Goal: Book appointment/travel/reservation

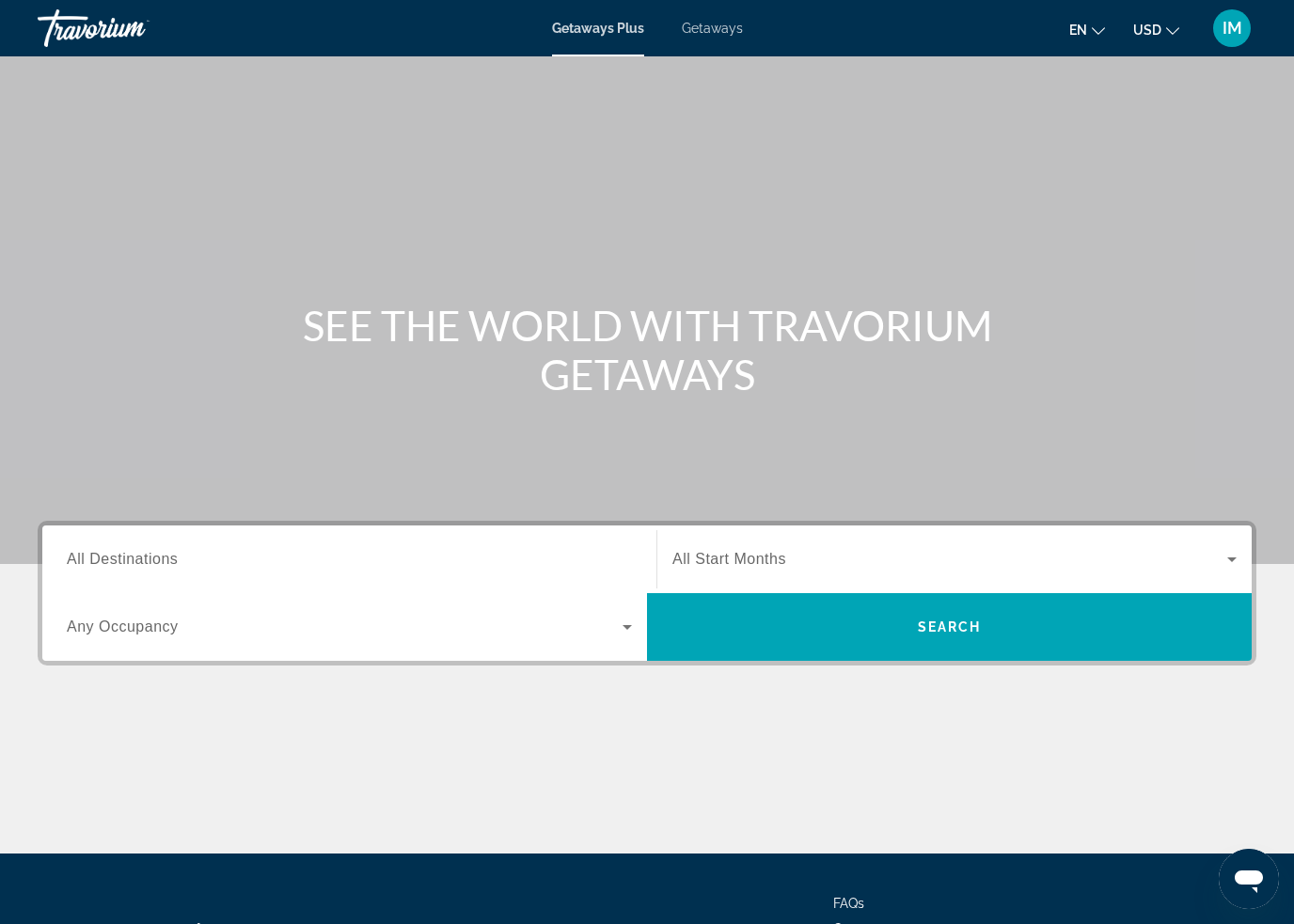
click at [172, 567] on span "All Destinations" at bounding box center [123, 559] width 111 height 16
click at [172, 568] on input "Destination All Destinations" at bounding box center [350, 560] width 565 height 22
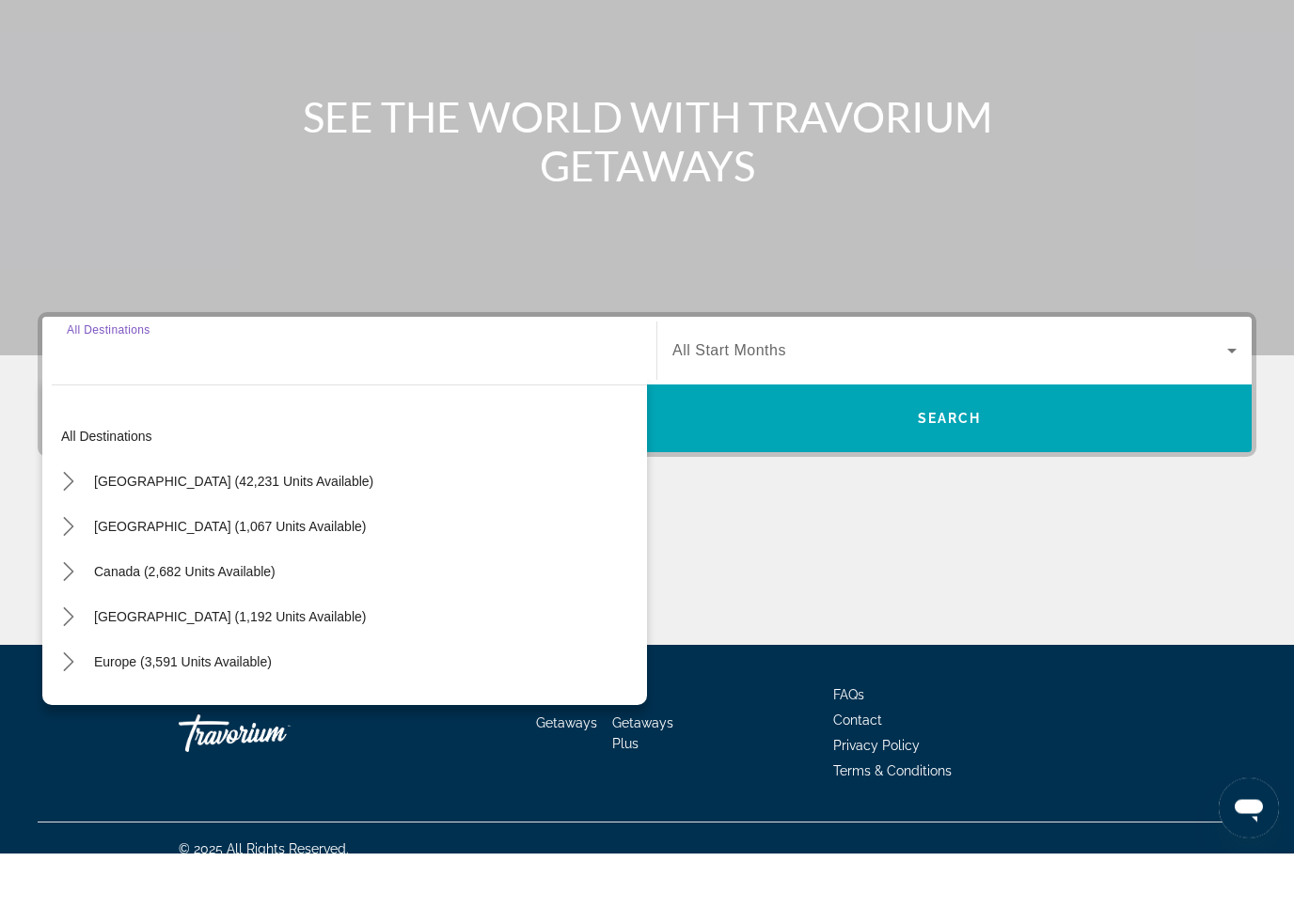
scroll to position [158, 0]
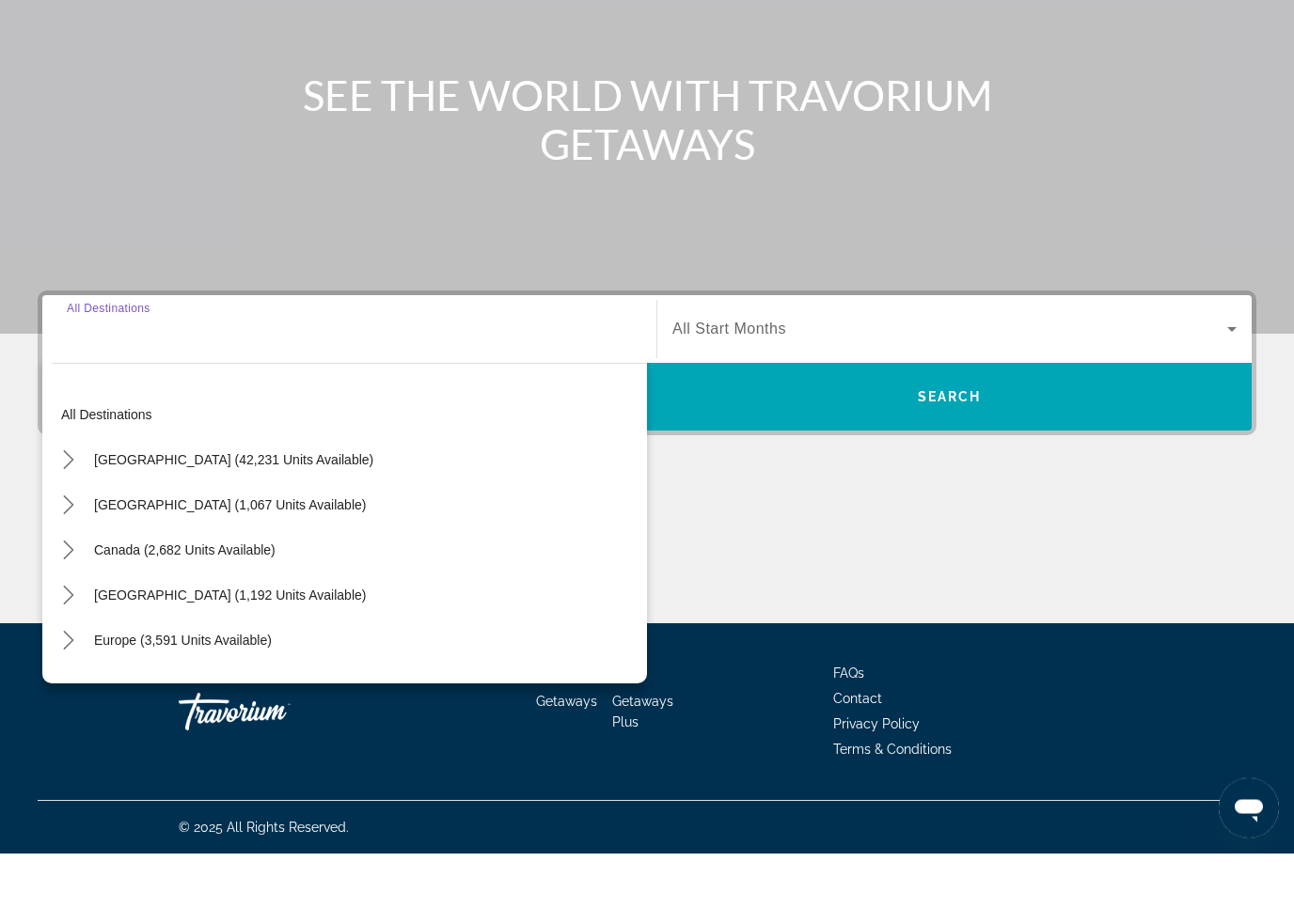
click at [73, 522] on icon "Toggle United States (42,231 units available) submenu" at bounding box center [69, 531] width 19 height 19
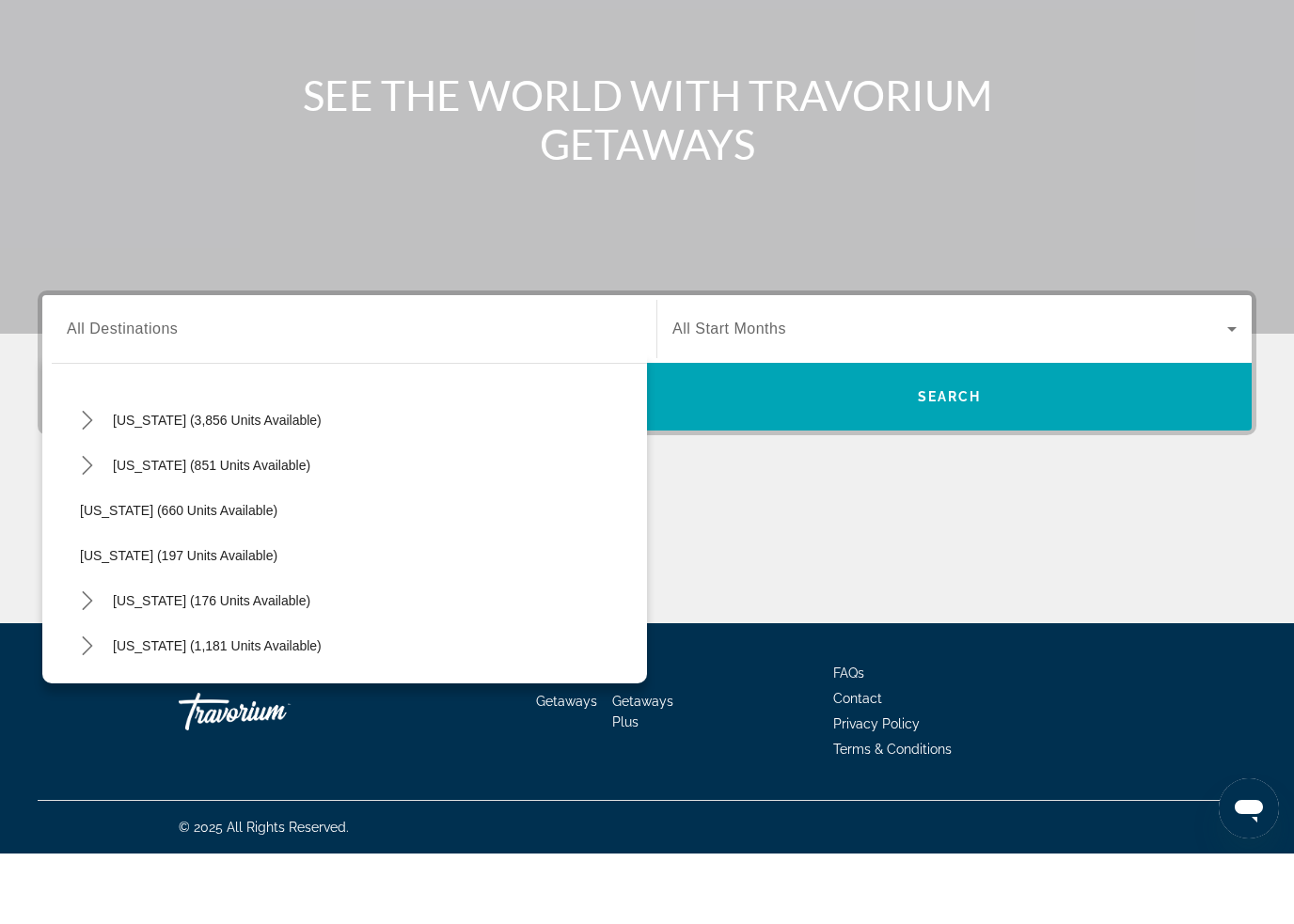
scroll to position [1079, 0]
click at [84, 480] on icon "Toggle Nevada (3,856 units available) submenu" at bounding box center [87, 490] width 19 height 19
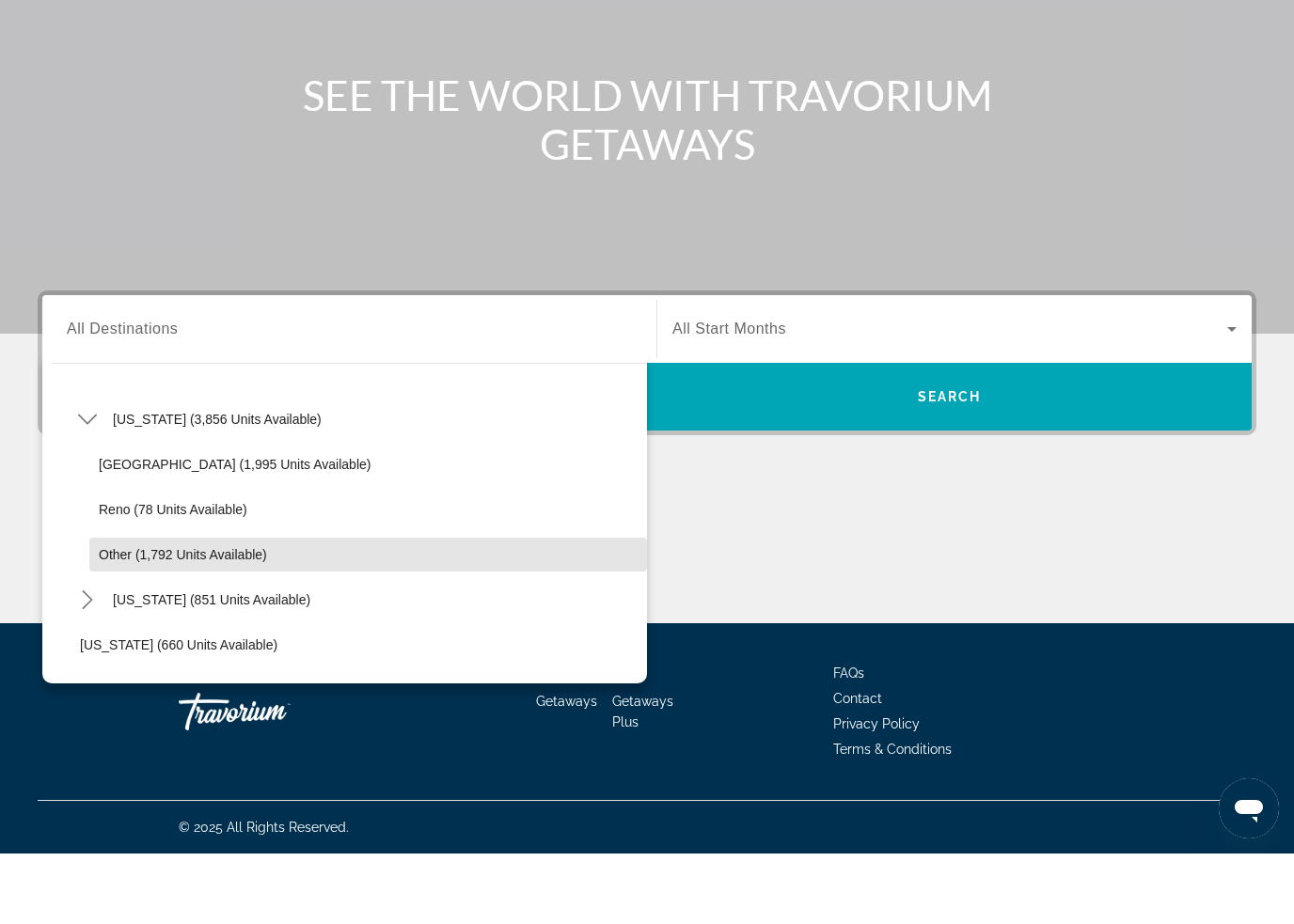
click at [139, 618] on span "Other (1,792 units available)" at bounding box center [183, 625] width 168 height 15
type input "**********"
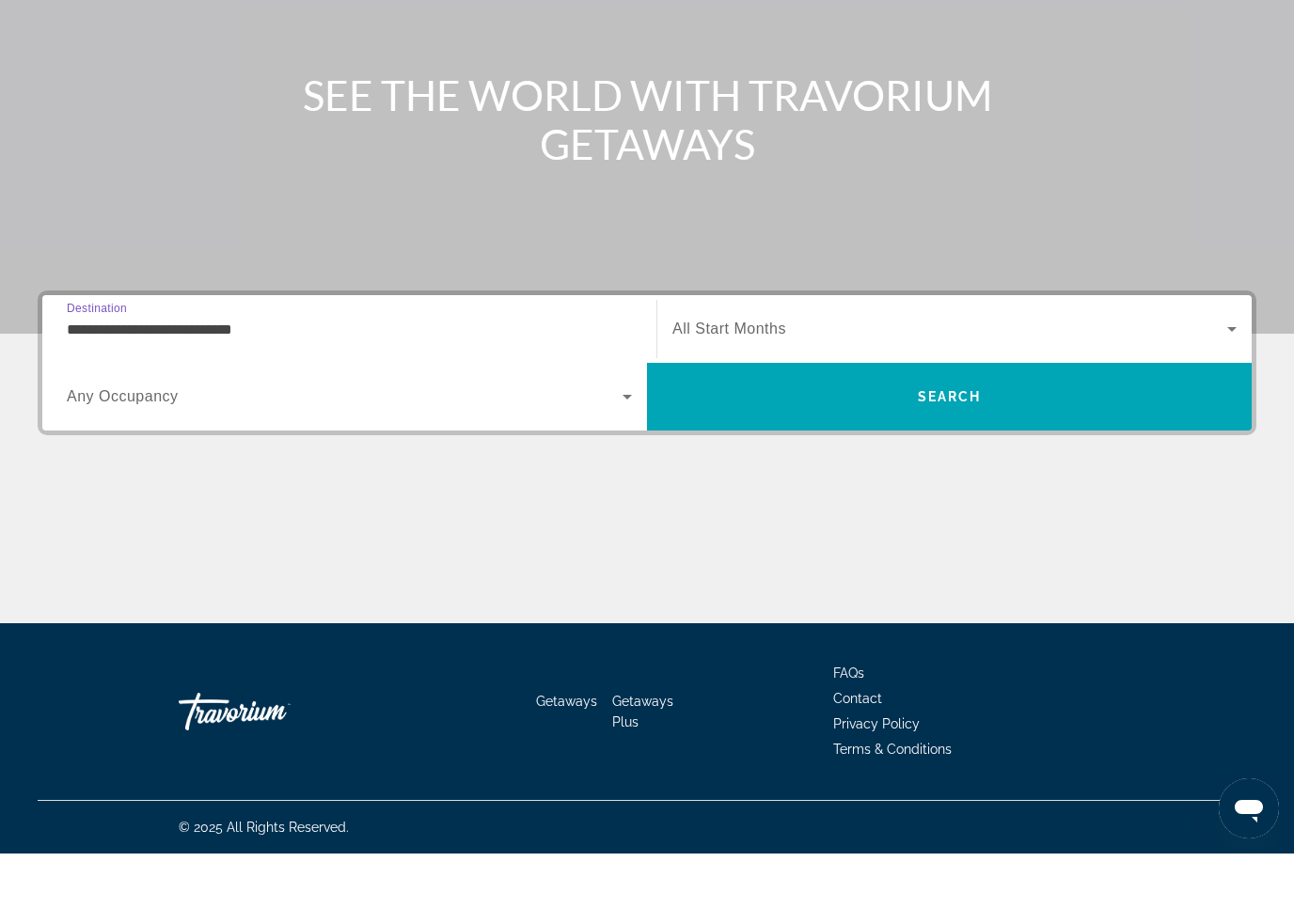
click at [945, 460] on span "Search" at bounding box center [949, 468] width 64 height 15
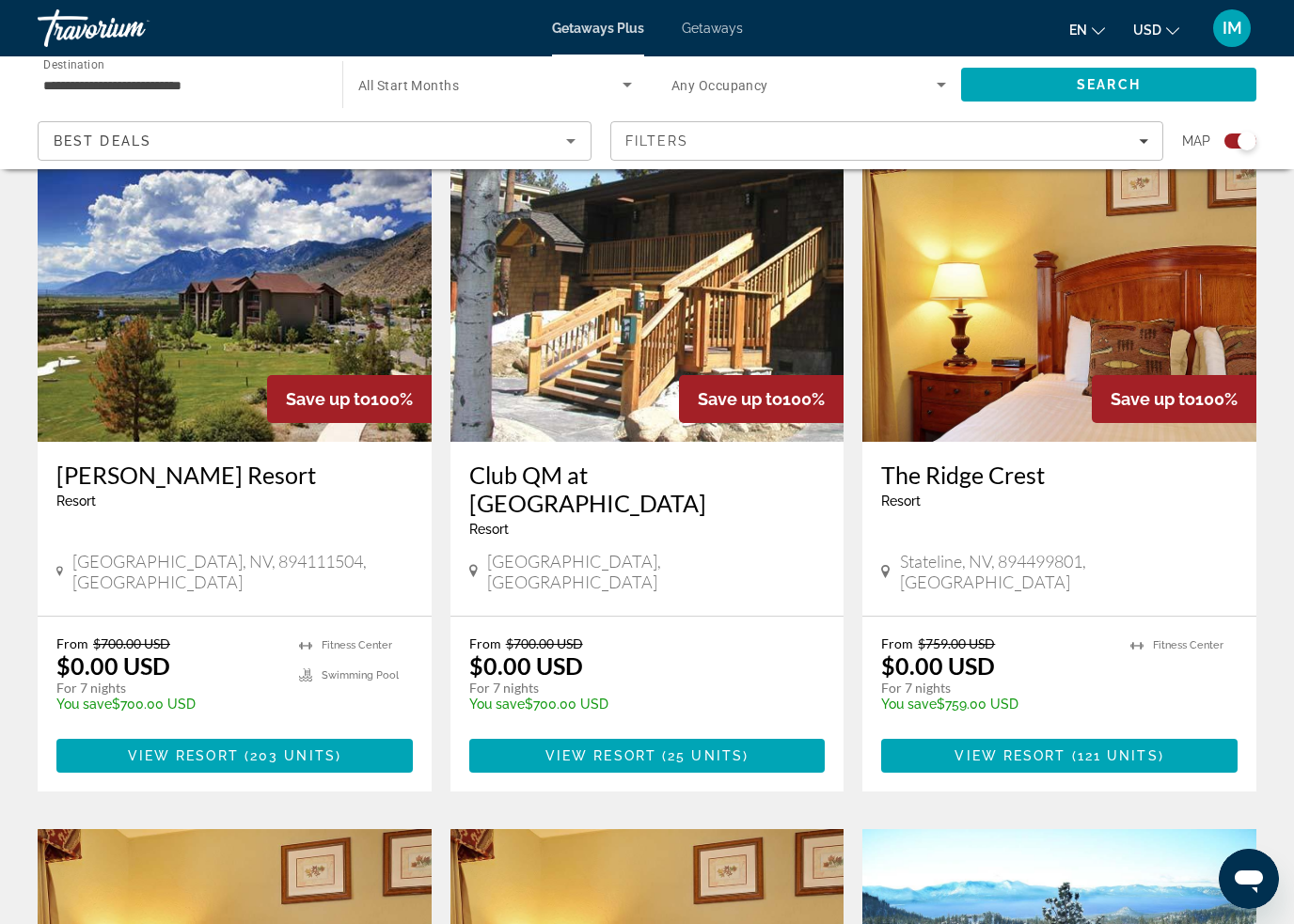
scroll to position [2053, 0]
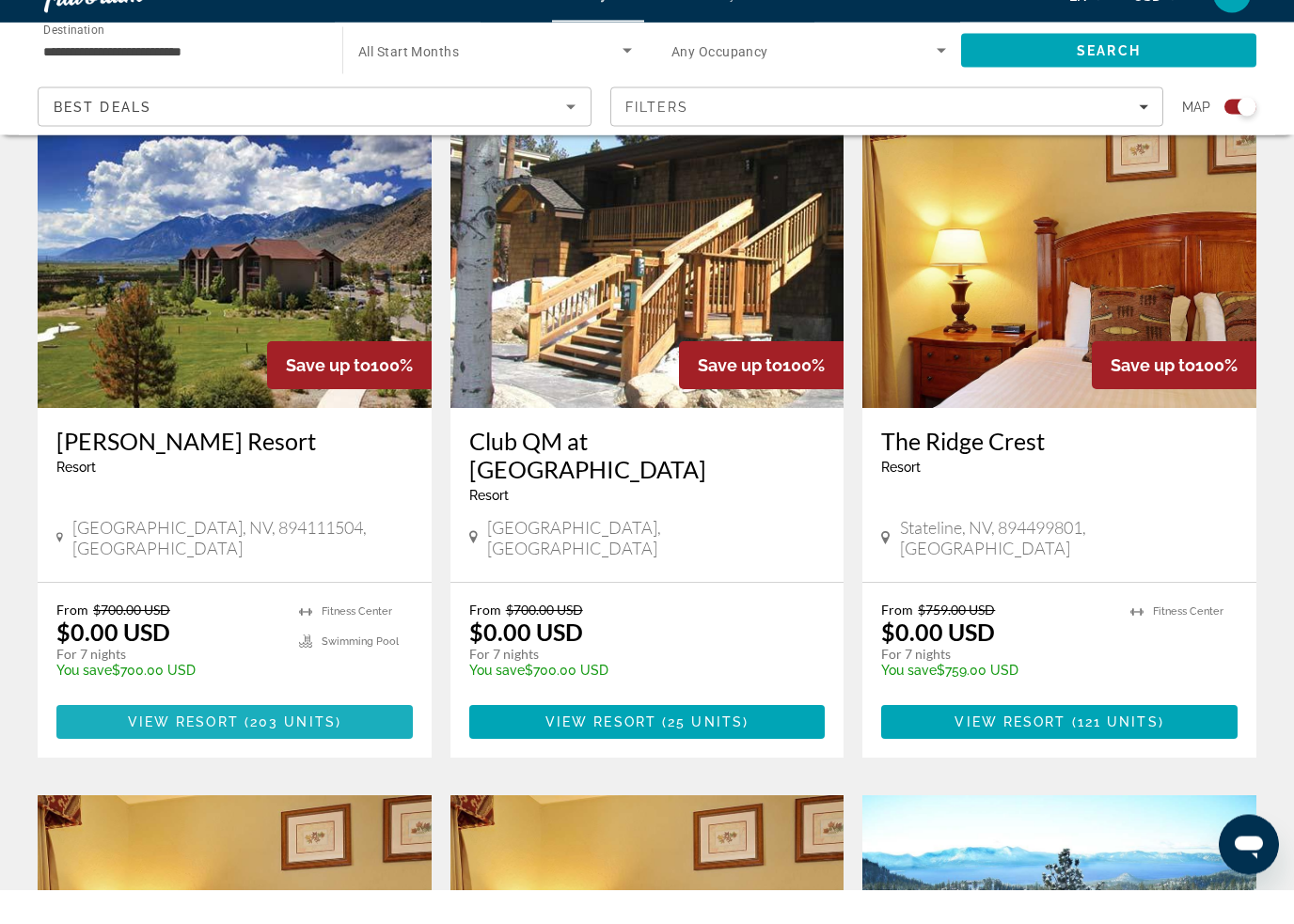
click at [310, 735] on span "Main content" at bounding box center [234, 757] width 356 height 45
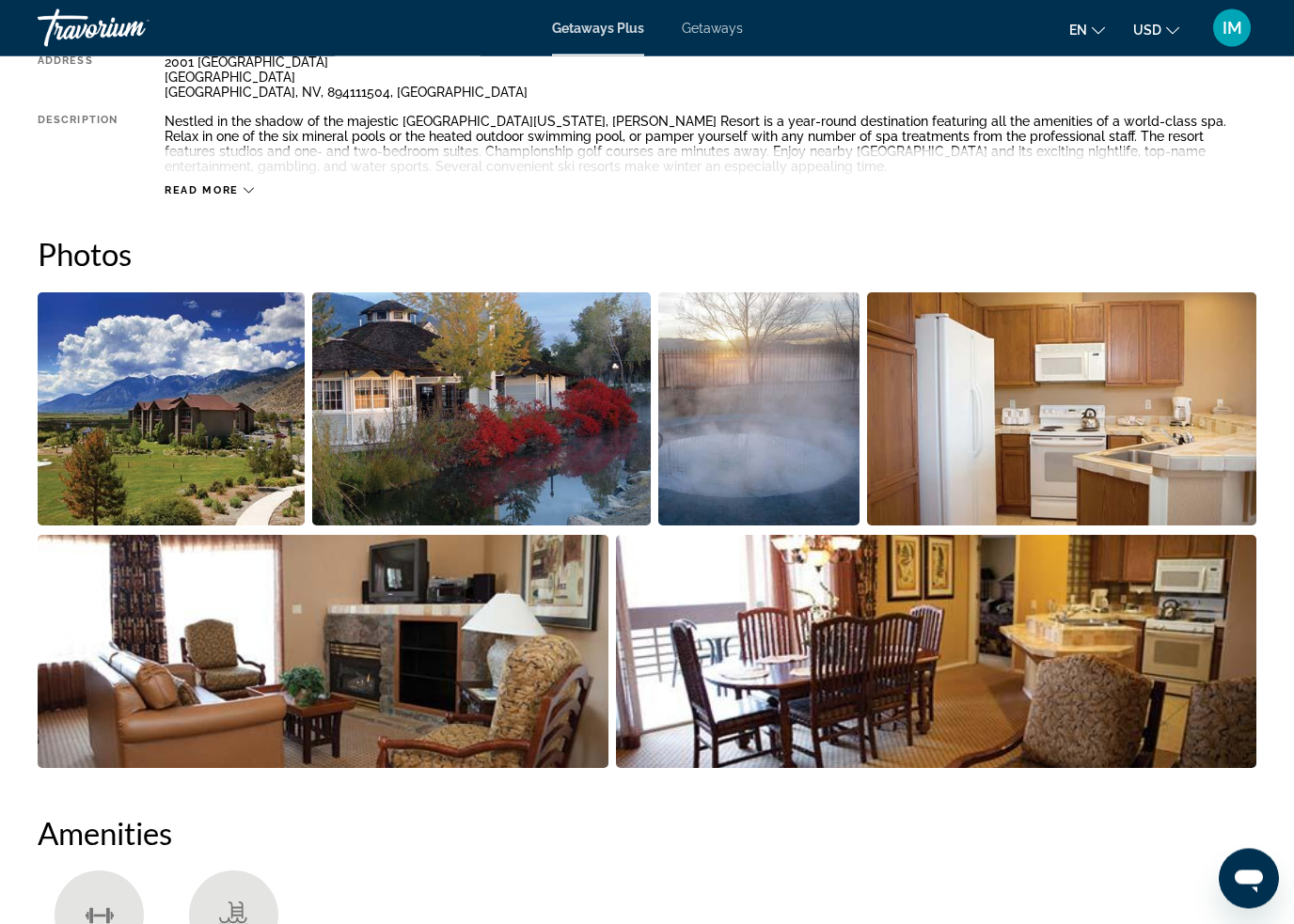
scroll to position [1075, 0]
click at [227, 426] on img "Open full-screen image slider" at bounding box center [171, 408] width 267 height 233
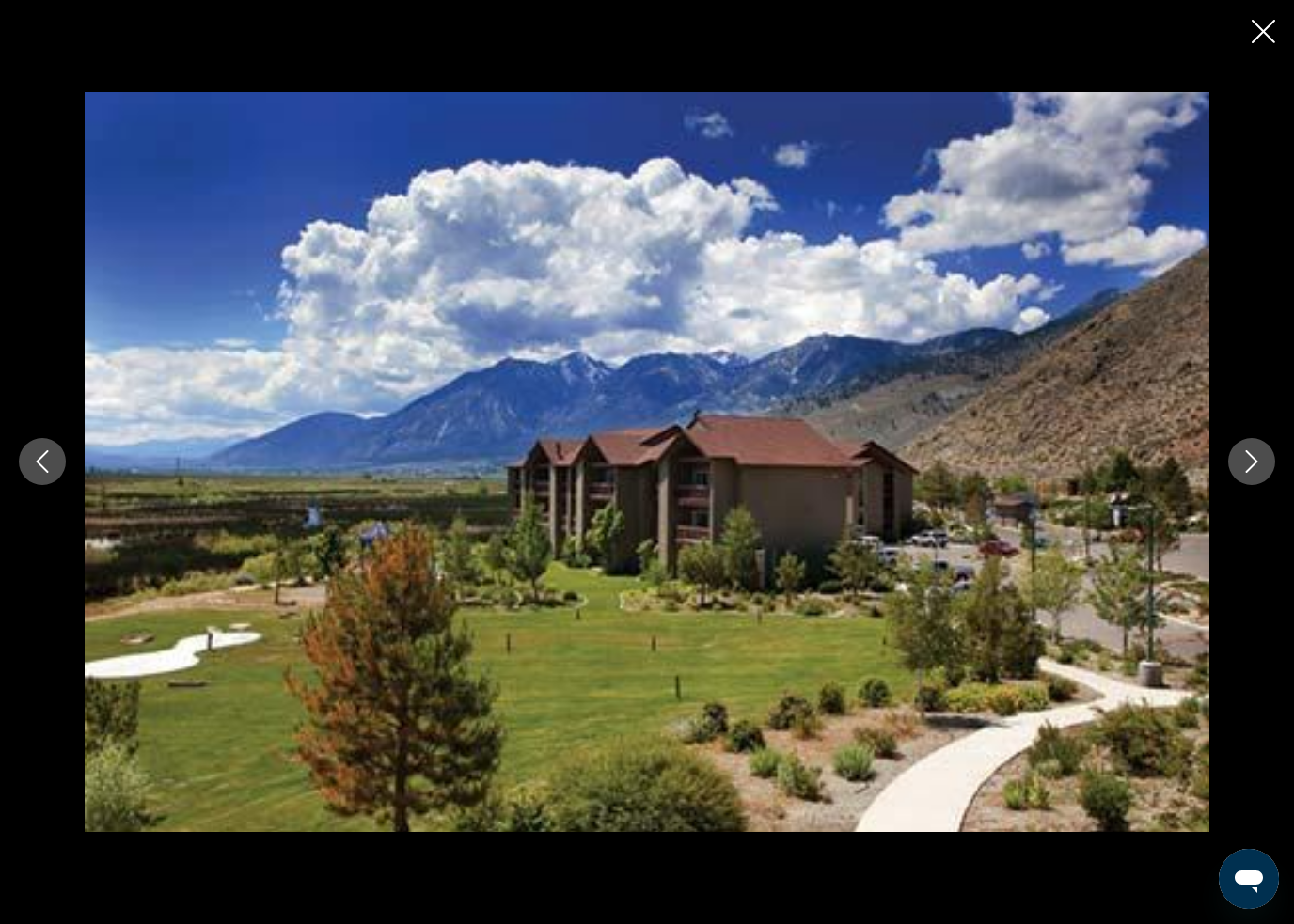
scroll to position [1059, 0]
click at [1262, 447] on button "Next image" at bounding box center [1252, 461] width 47 height 47
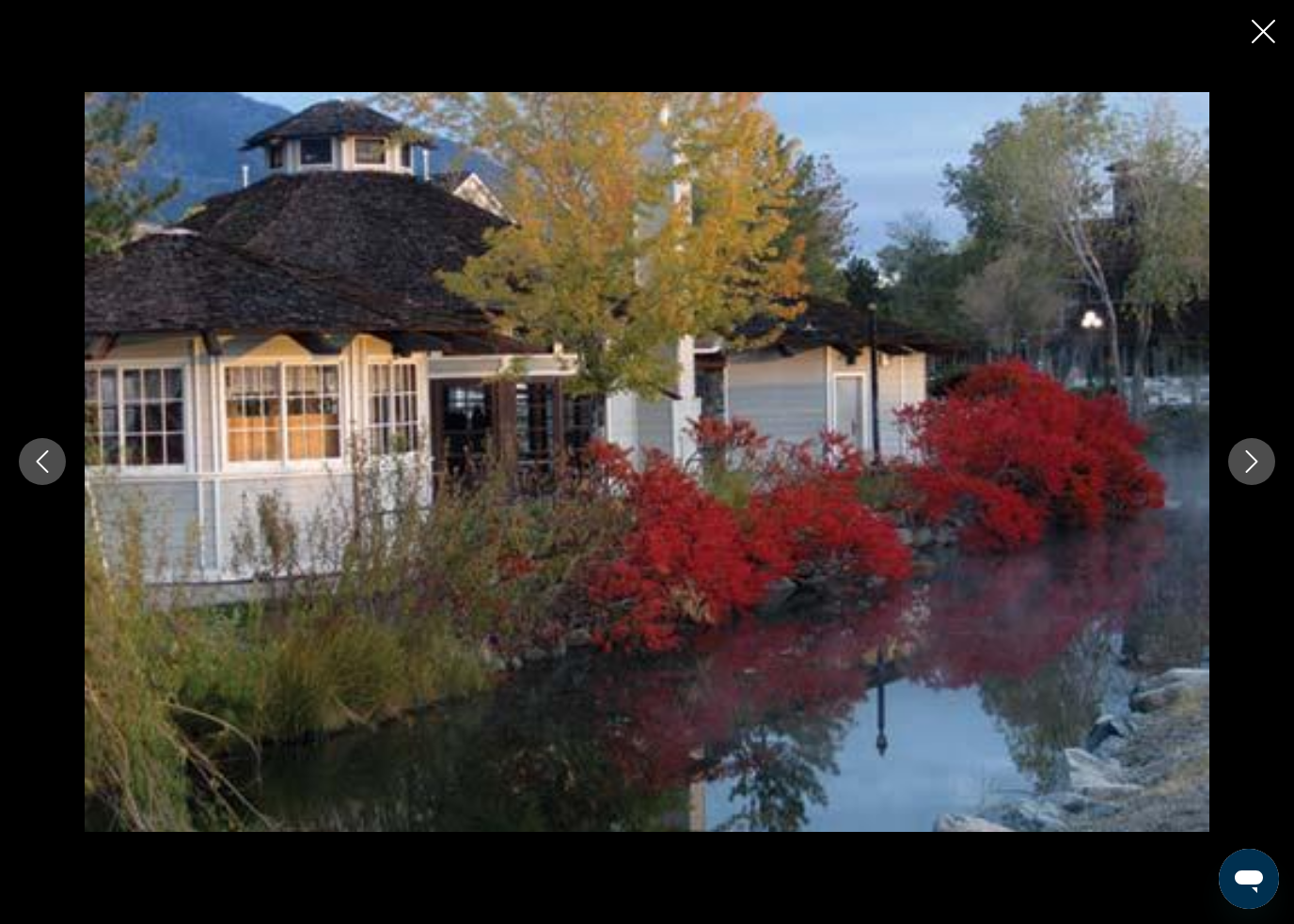
click at [1255, 450] on button "Next image" at bounding box center [1252, 461] width 47 height 47
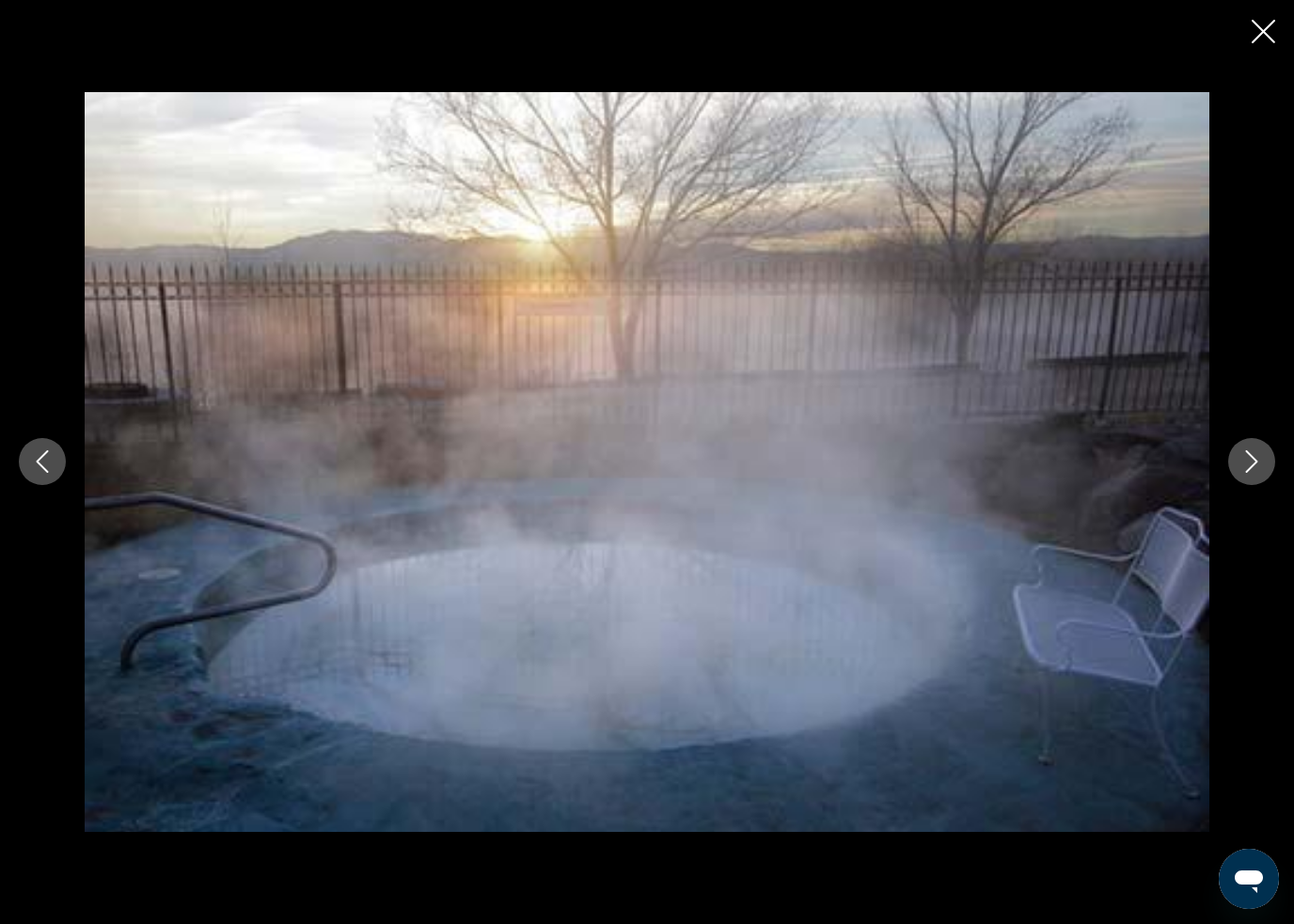
click at [1260, 449] on button "Next image" at bounding box center [1252, 461] width 47 height 47
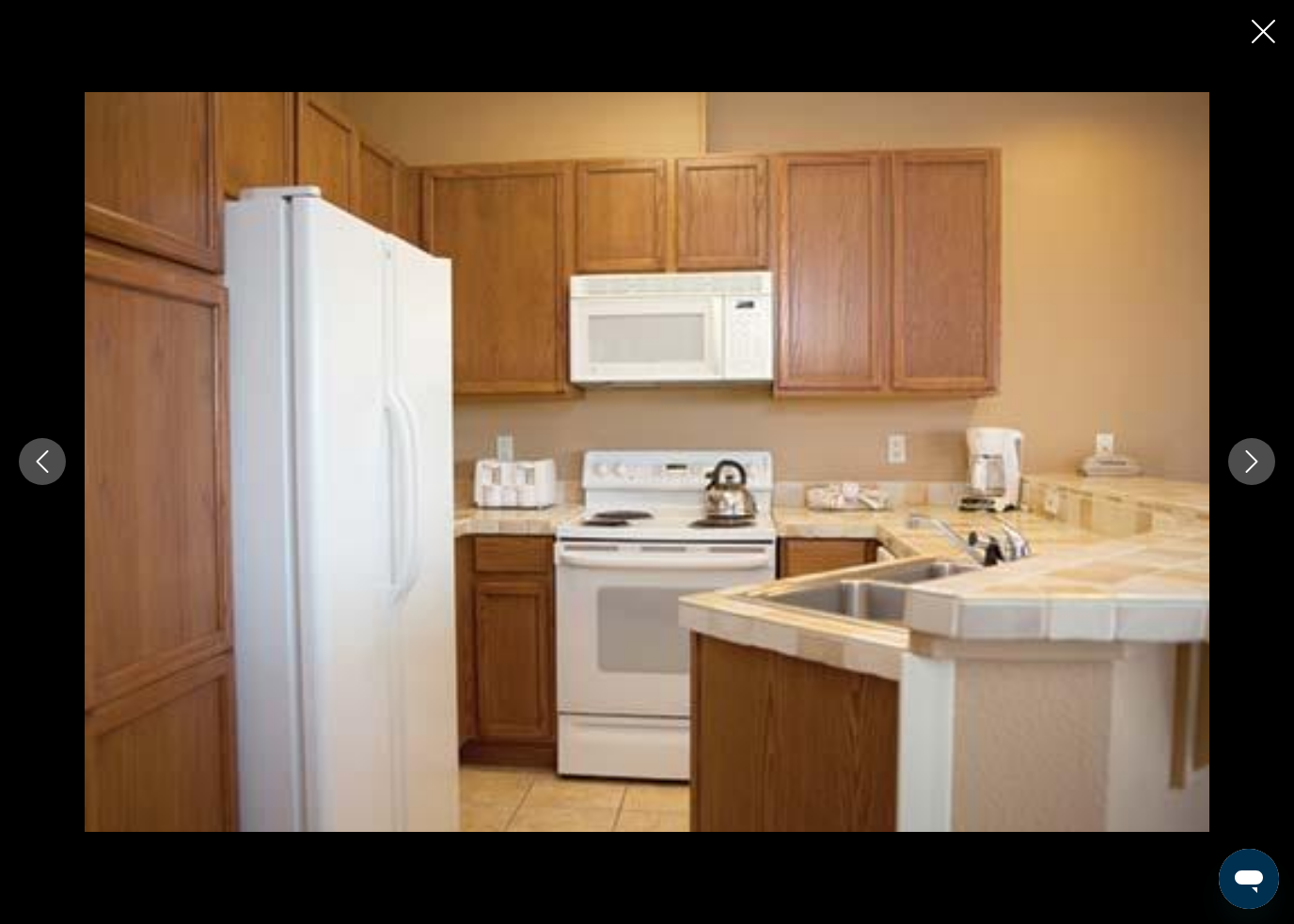
click at [1266, 461] on button "Next image" at bounding box center [1252, 461] width 47 height 47
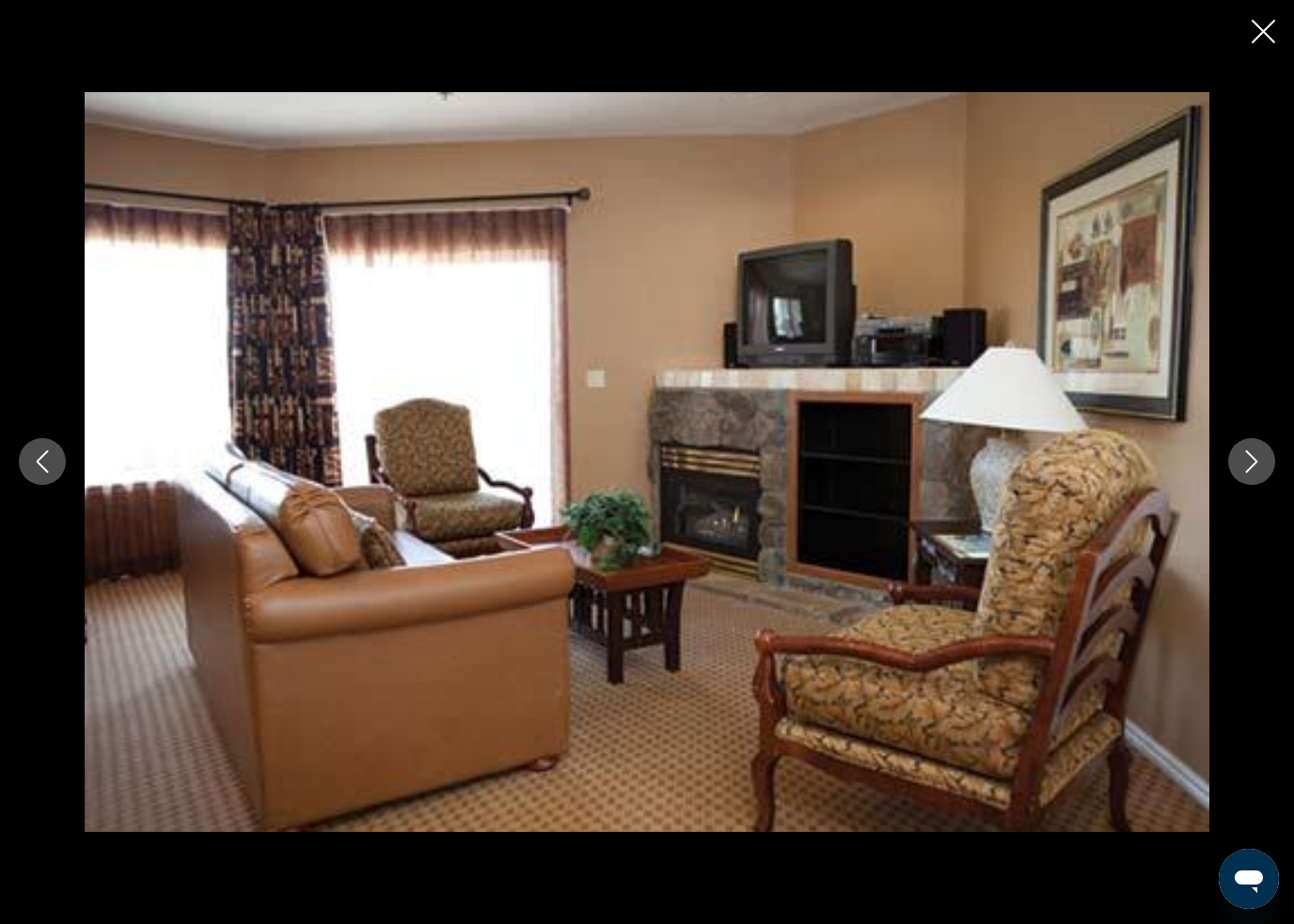
click at [1262, 456] on icon "Next image" at bounding box center [1251, 461] width 22 height 22
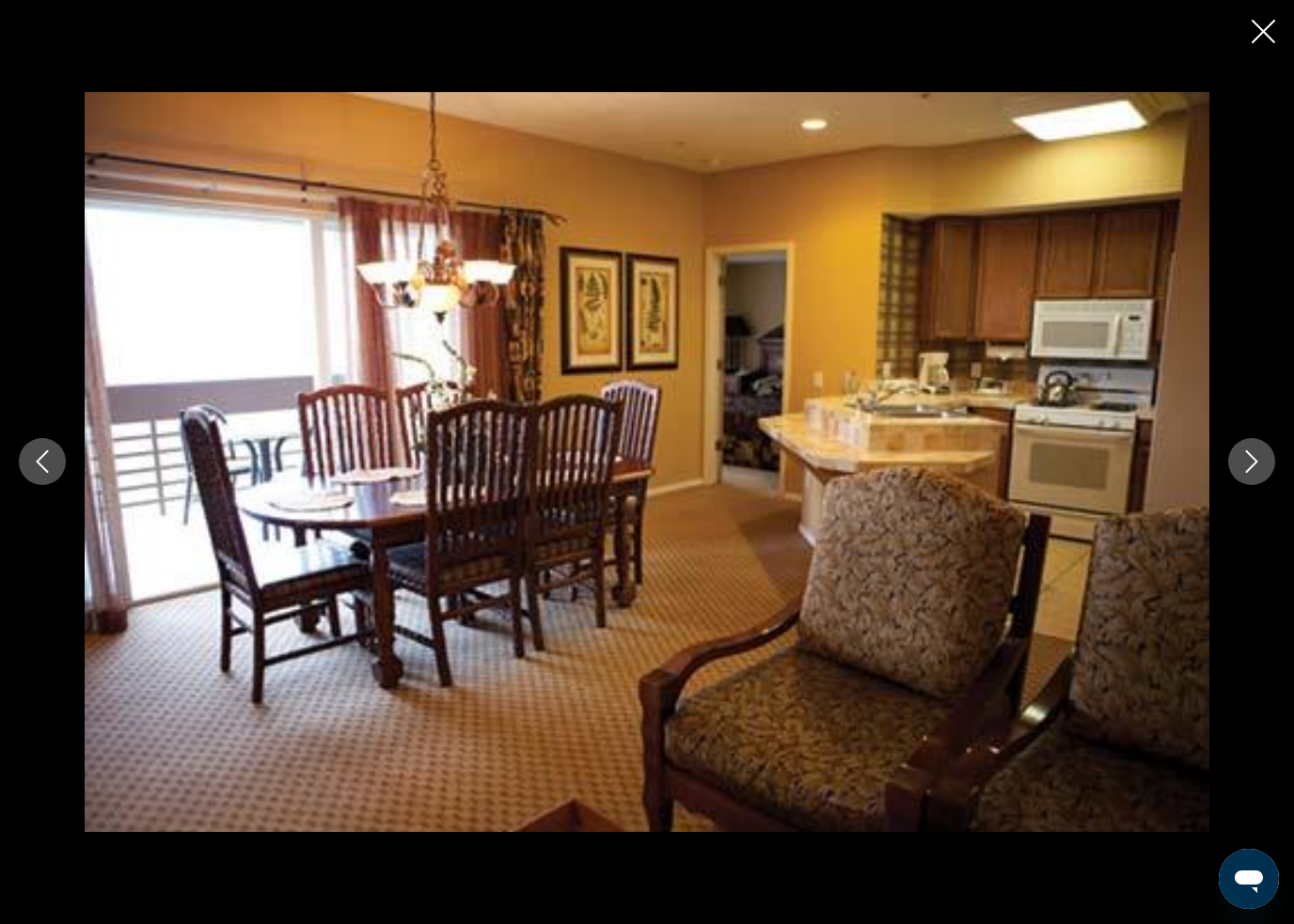
click at [1273, 457] on button "Next image" at bounding box center [1252, 461] width 47 height 47
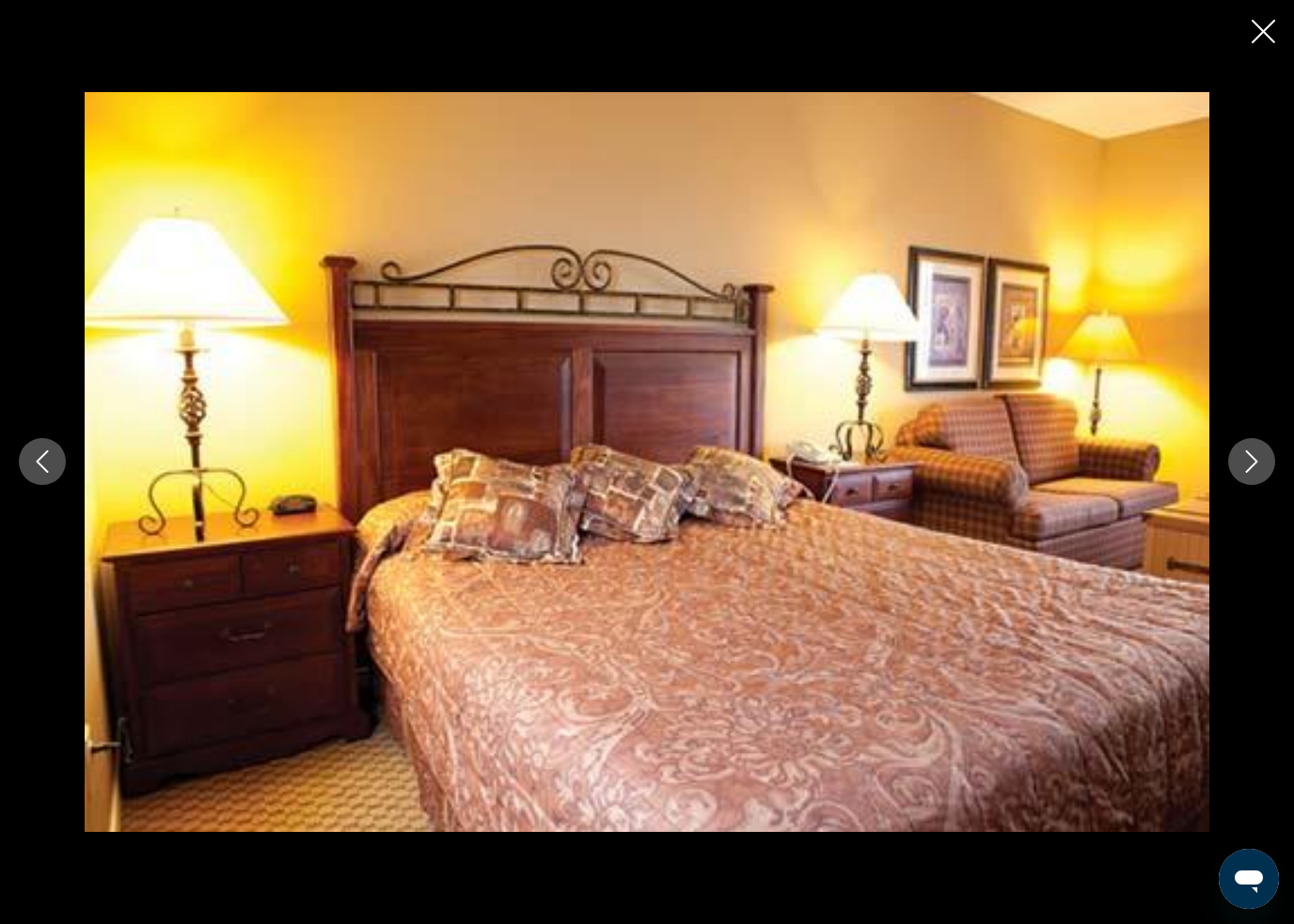
click at [1251, 452] on icon "Next image" at bounding box center [1251, 461] width 22 height 22
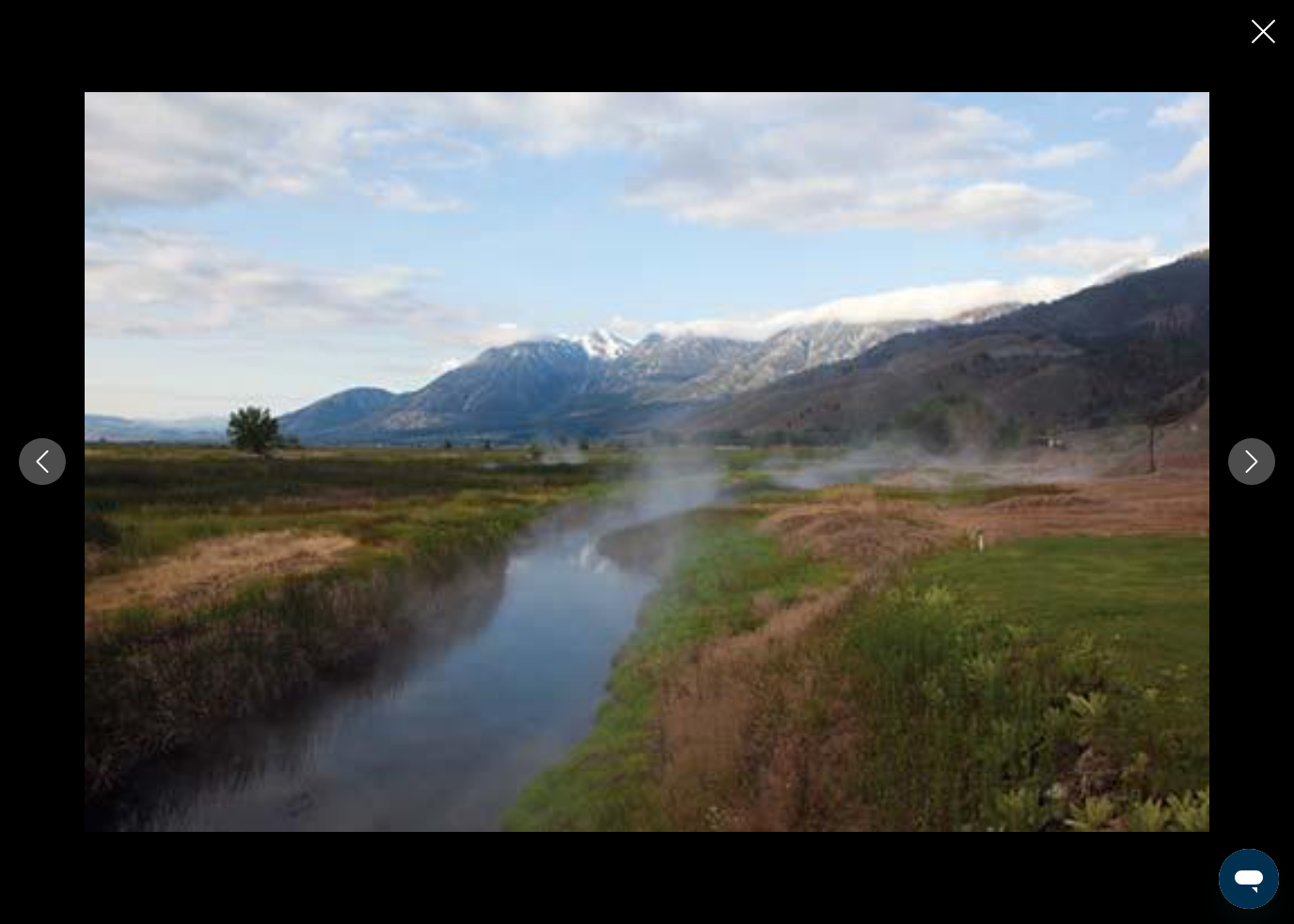
click at [1278, 451] on div "prev next" at bounding box center [647, 461] width 1294 height 739
click at [1253, 458] on icon "Next image" at bounding box center [1252, 462] width 12 height 22
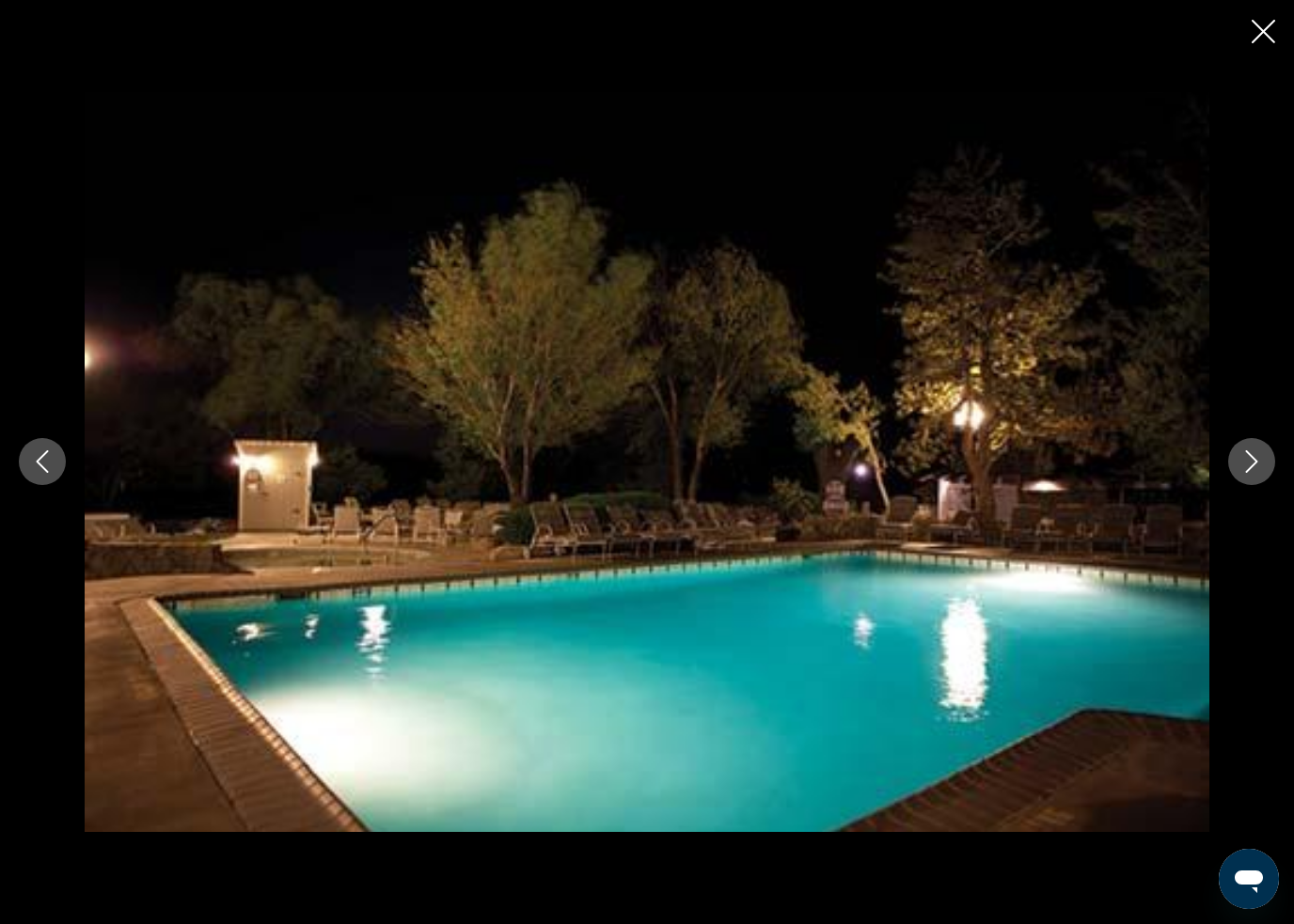
click at [1268, 469] on button "Next image" at bounding box center [1252, 461] width 47 height 47
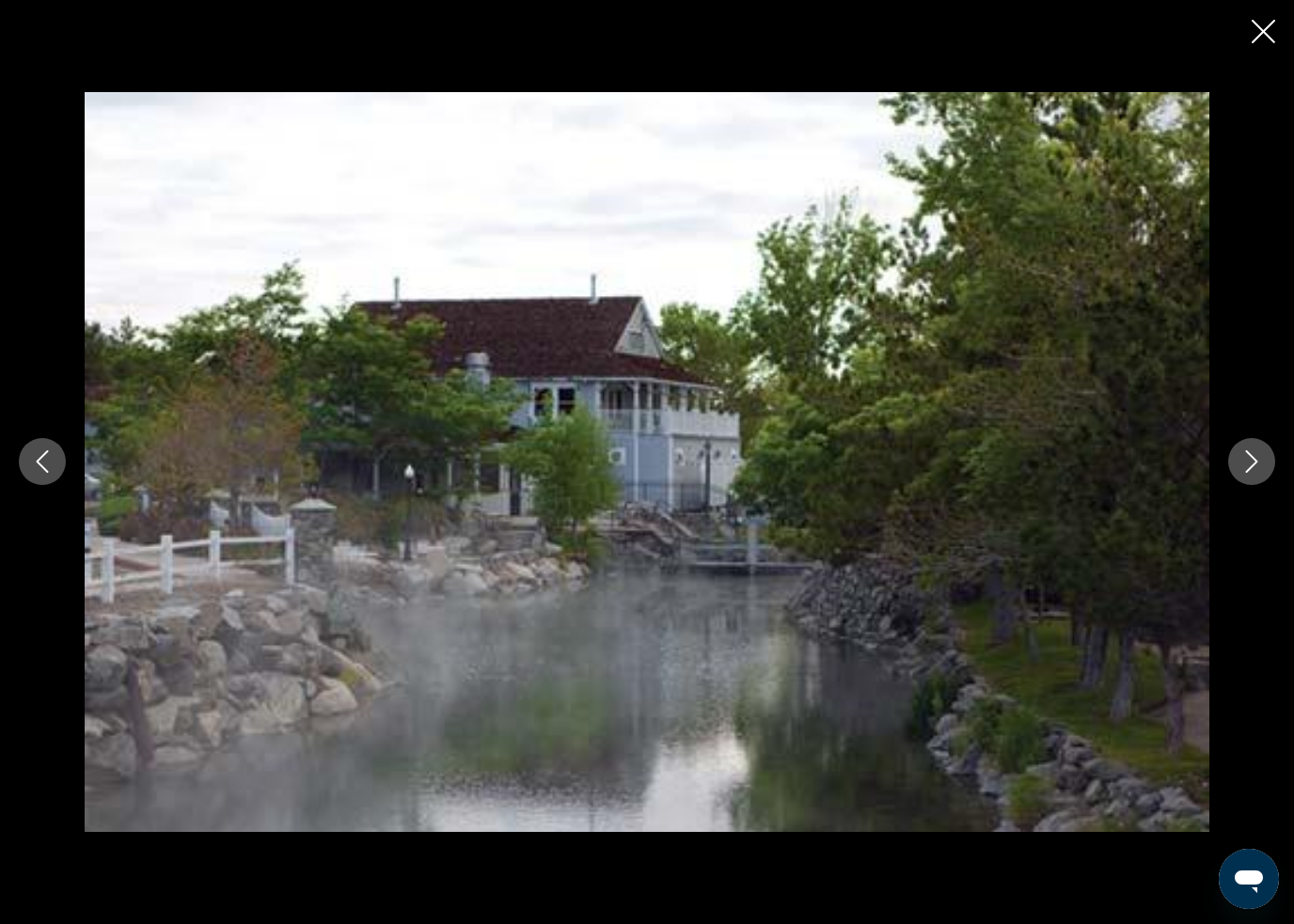
click at [1263, 457] on button "Next image" at bounding box center [1252, 461] width 47 height 47
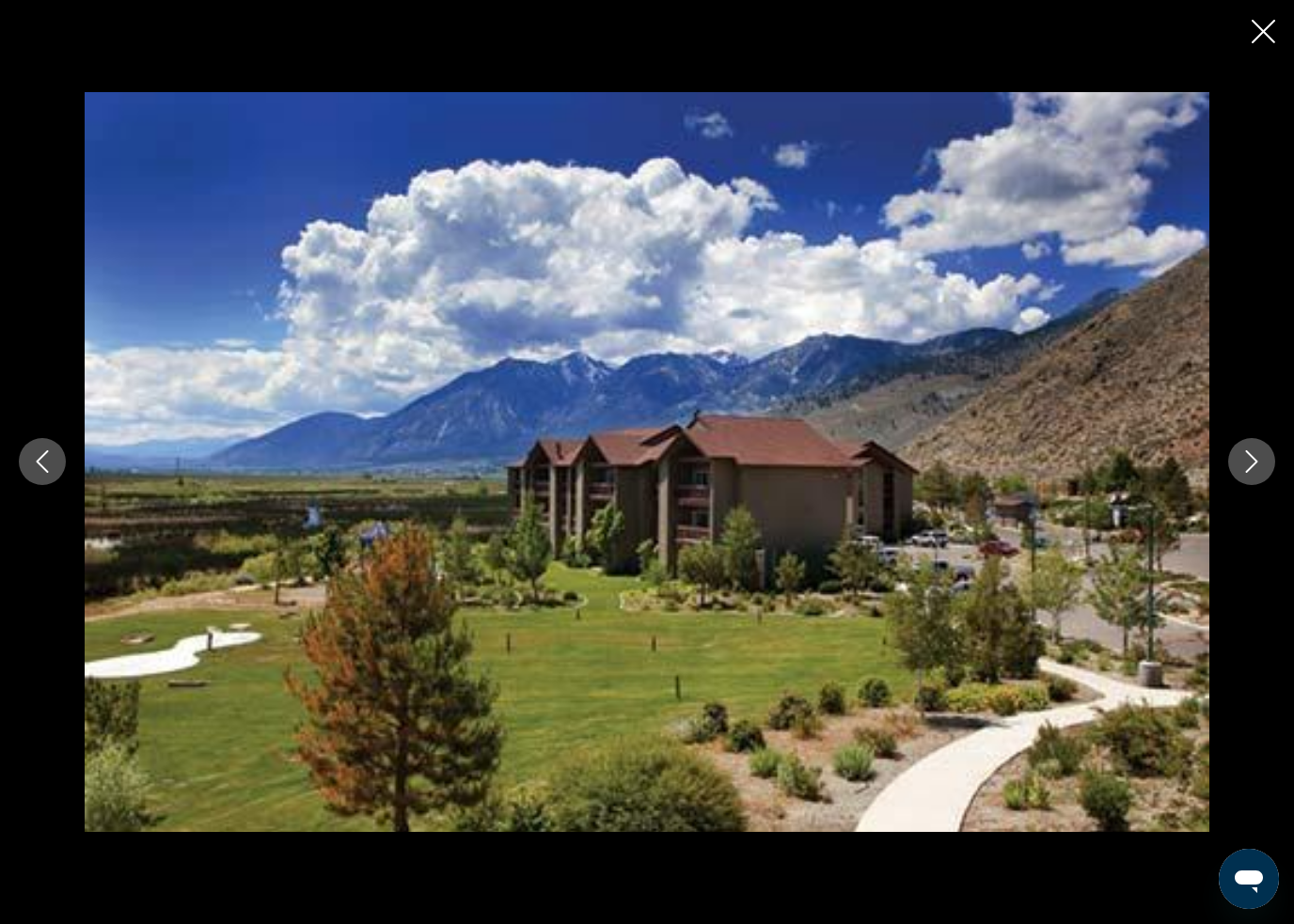
click at [1287, 32] on div "prev next" at bounding box center [647, 462] width 1294 height 924
click at [1290, 19] on div "prev next" at bounding box center [647, 462] width 1294 height 924
click at [1269, 25] on icon "Close slideshow" at bounding box center [1263, 32] width 23 height 23
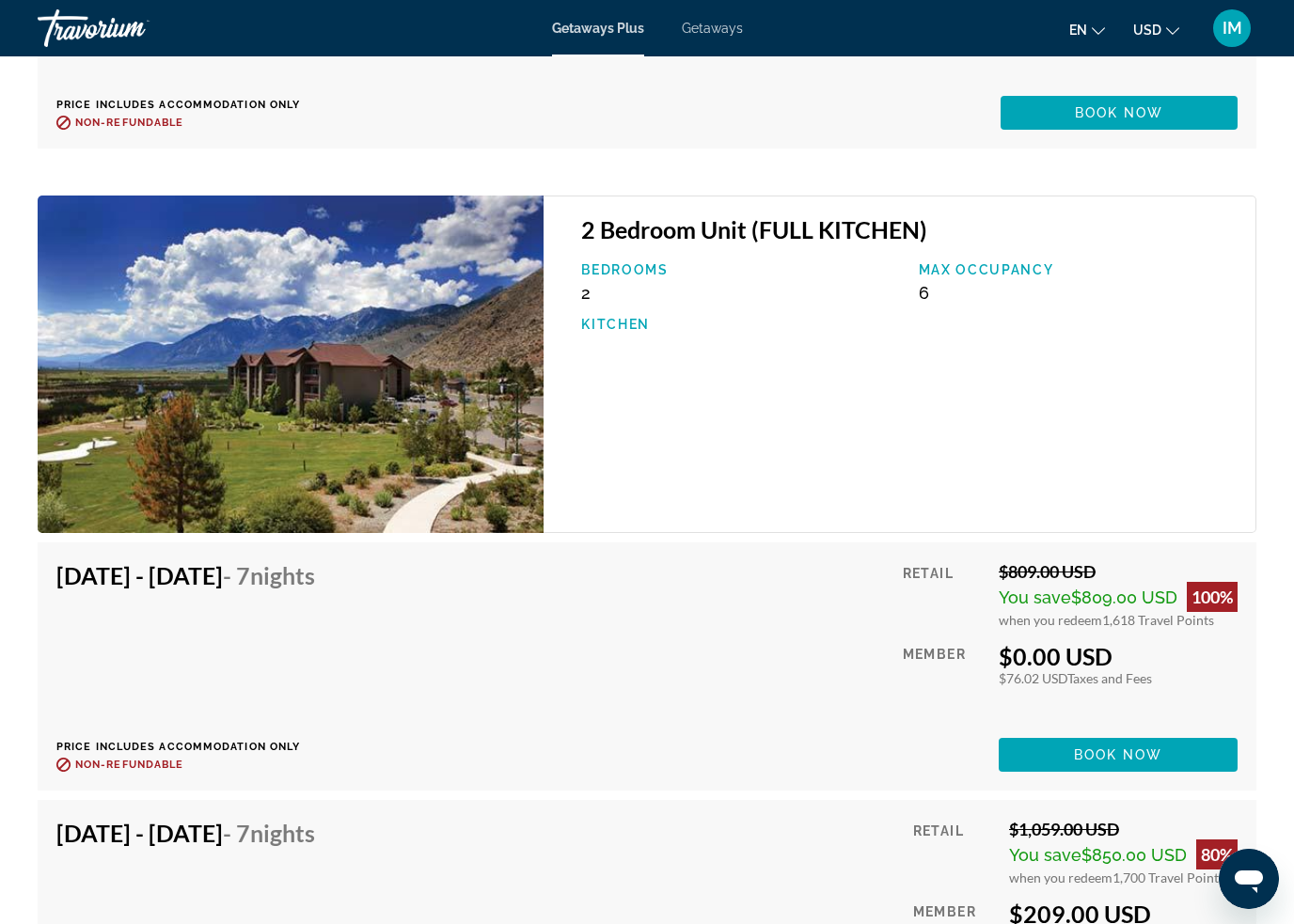
scroll to position [15263, 0]
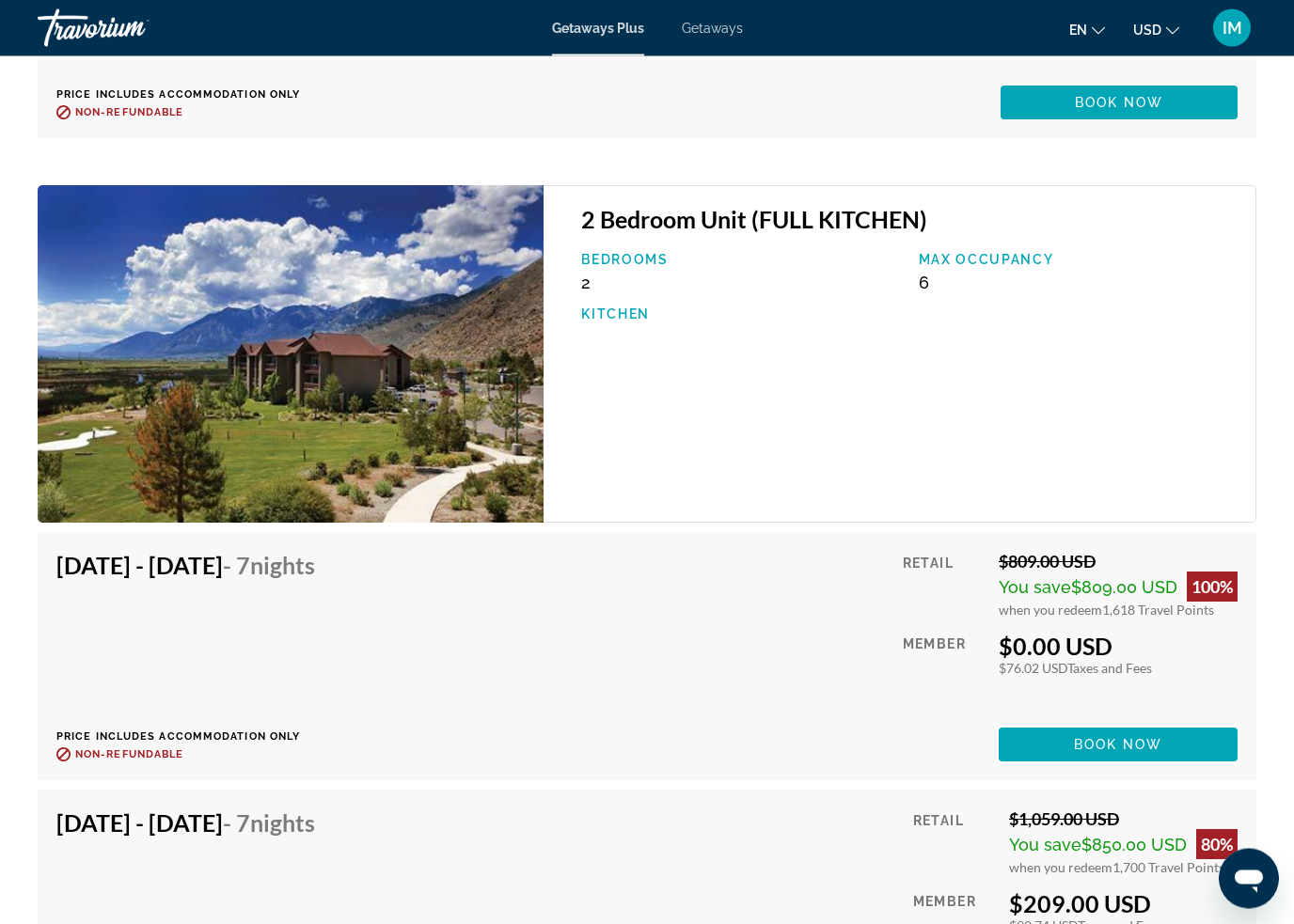
click at [319, 655] on div "Nov 14, 2025 - Nov 21, 2025 - 7 Nights Price includes accommodation only Refund…" at bounding box center [193, 657] width 273 height 210
click at [1144, 741] on span "Book now" at bounding box center [1118, 745] width 89 height 15
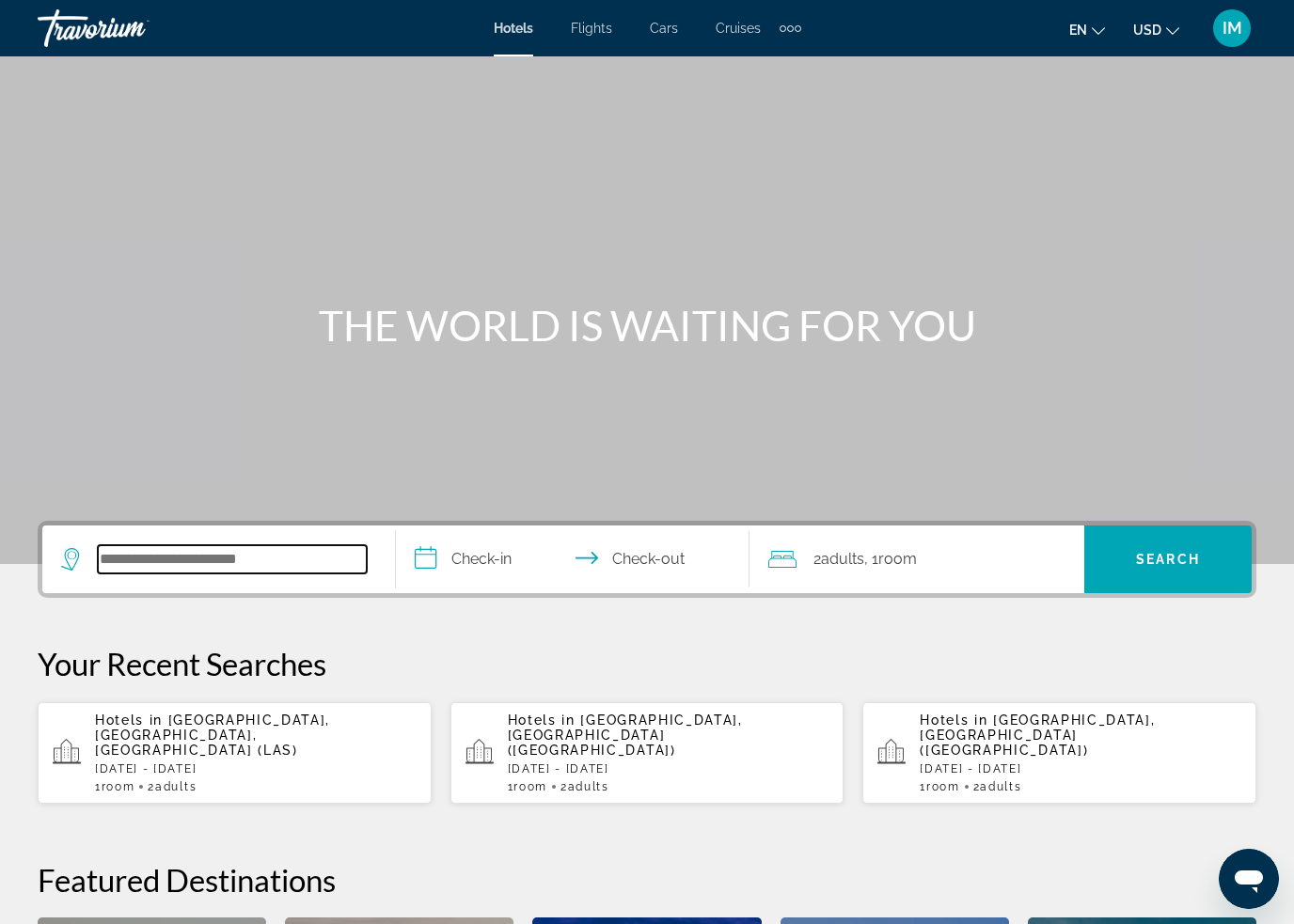
click at [205, 564] on input "Search hotel destination" at bounding box center [232, 559] width 269 height 28
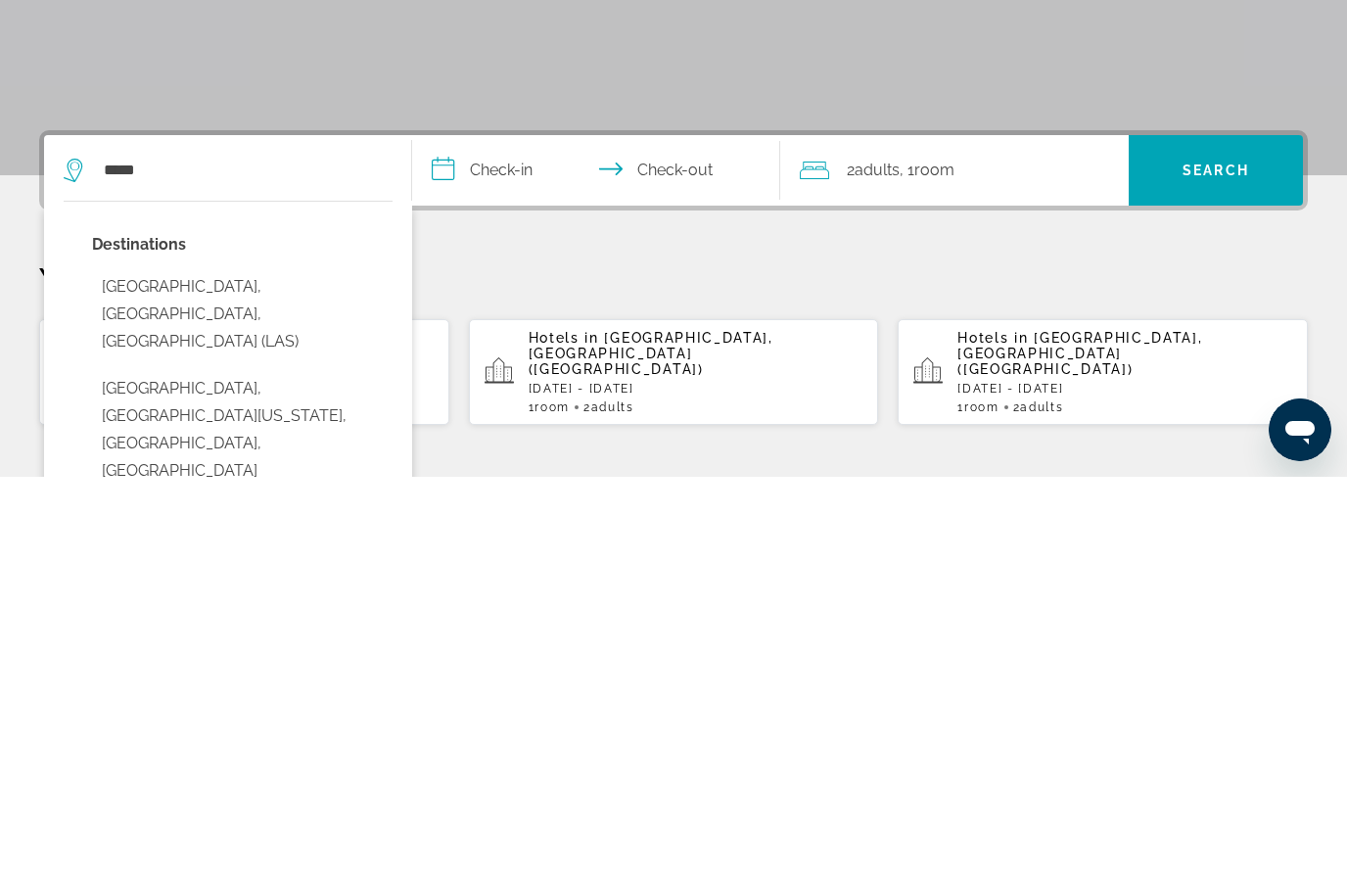
click at [204, 680] on button "Las Vegas, NV, United States (LAS)" at bounding box center [242, 726] width 301 height 92
type input "**********"
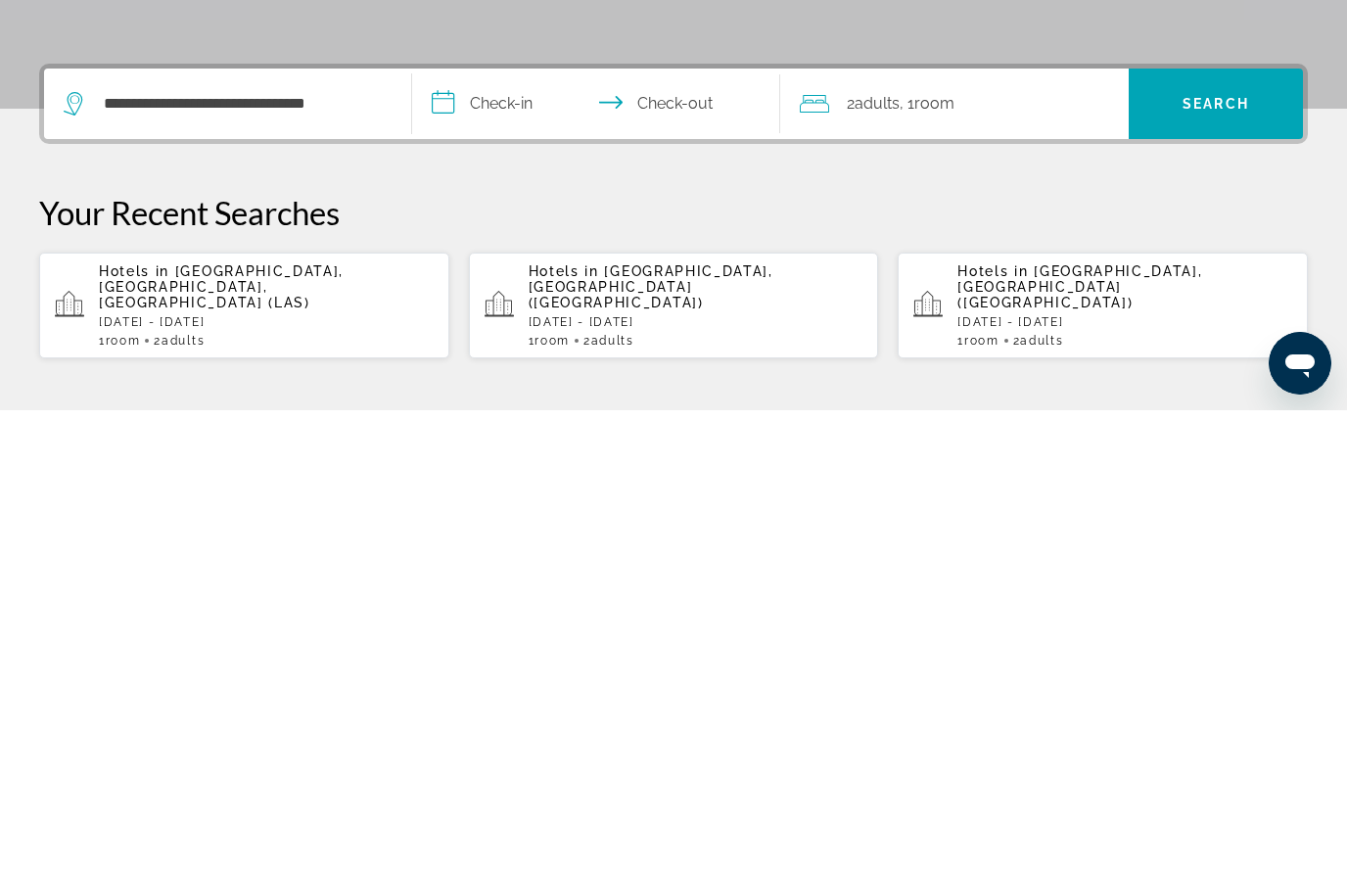
click at [483, 547] on input "**********" at bounding box center [600, 585] width 376 height 76
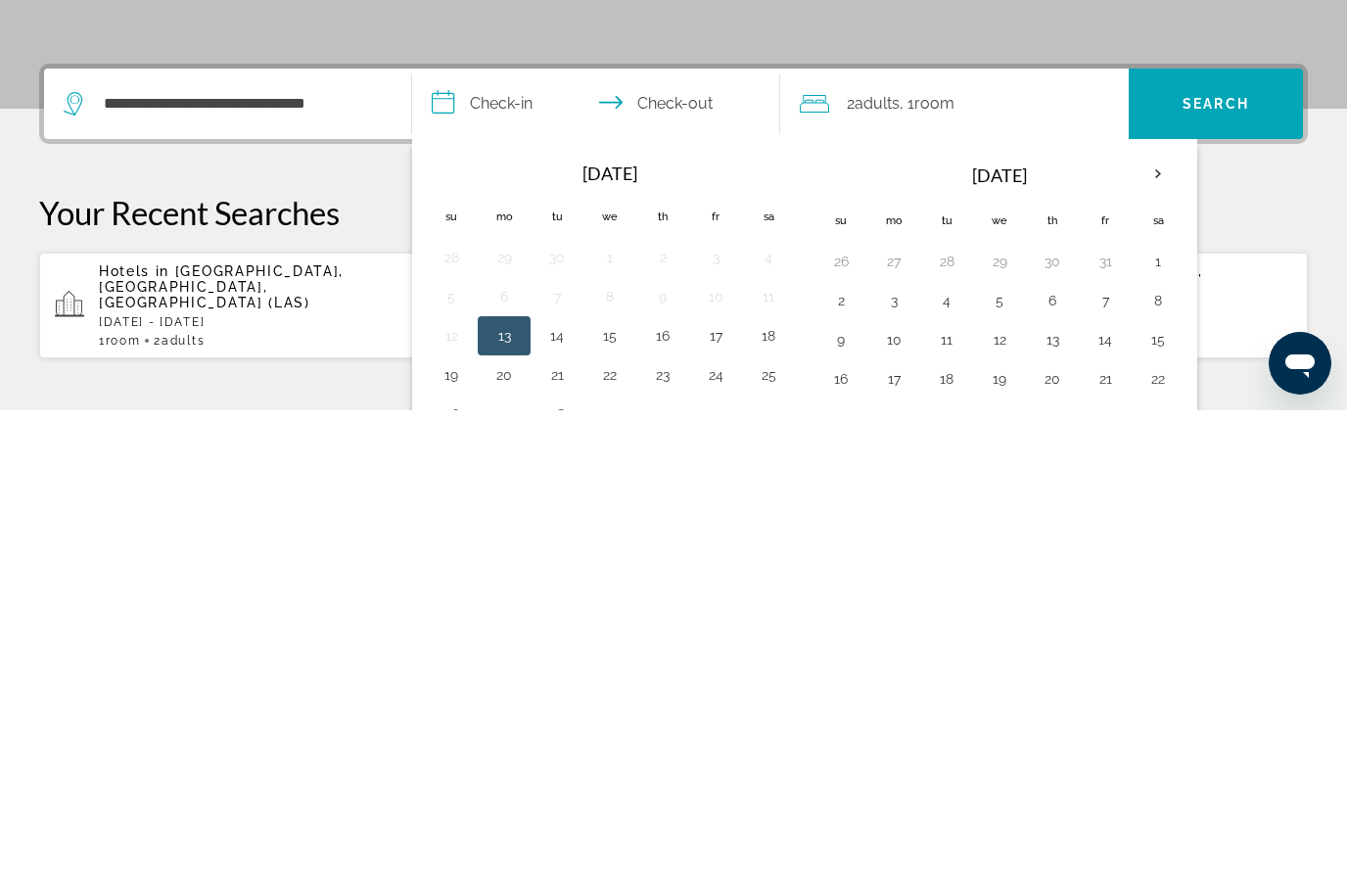
scroll to position [479, 0]
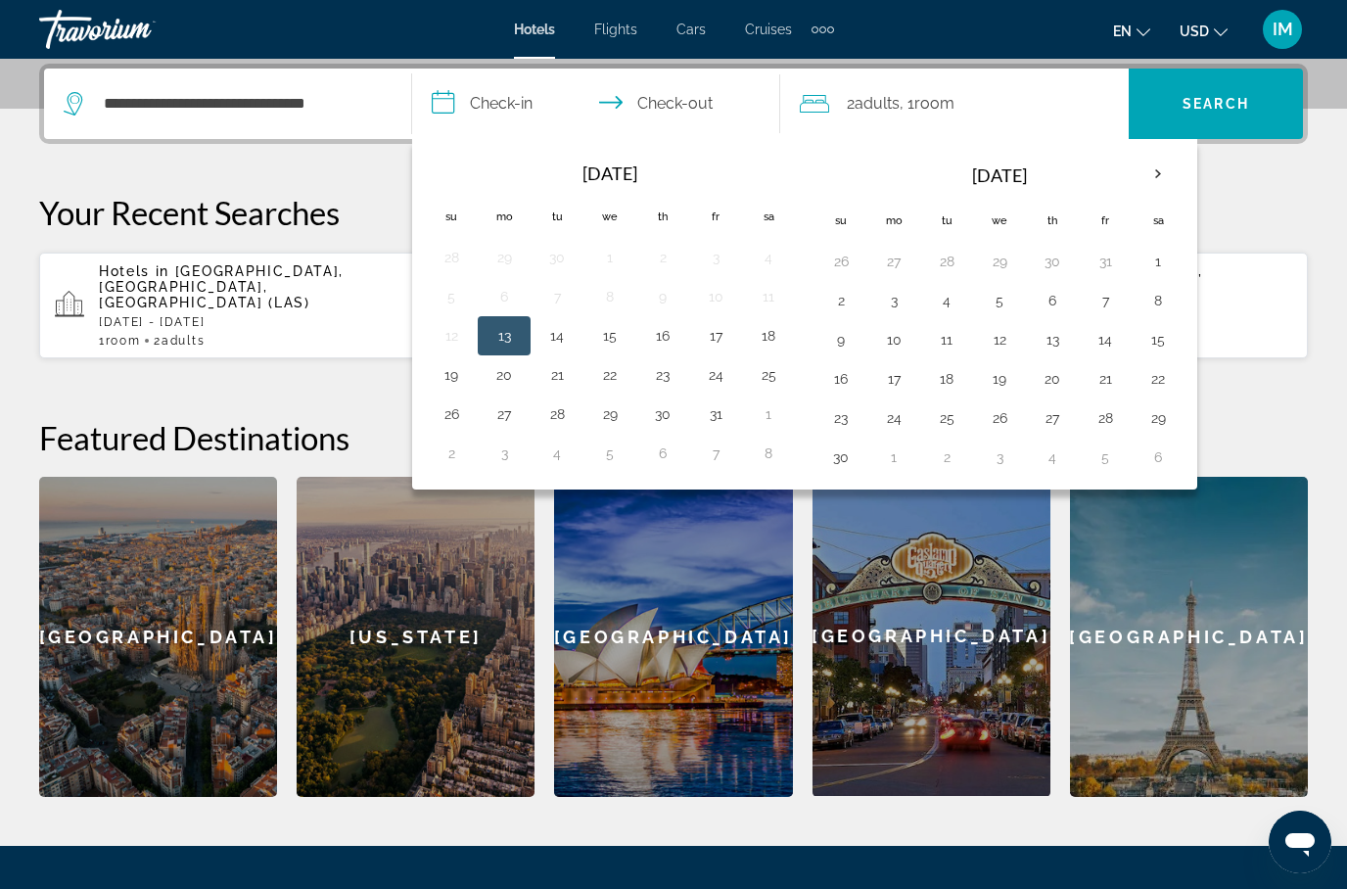
click at [610, 426] on button "29" at bounding box center [609, 413] width 31 height 27
click at [671, 420] on button "30" at bounding box center [662, 413] width 31 height 27
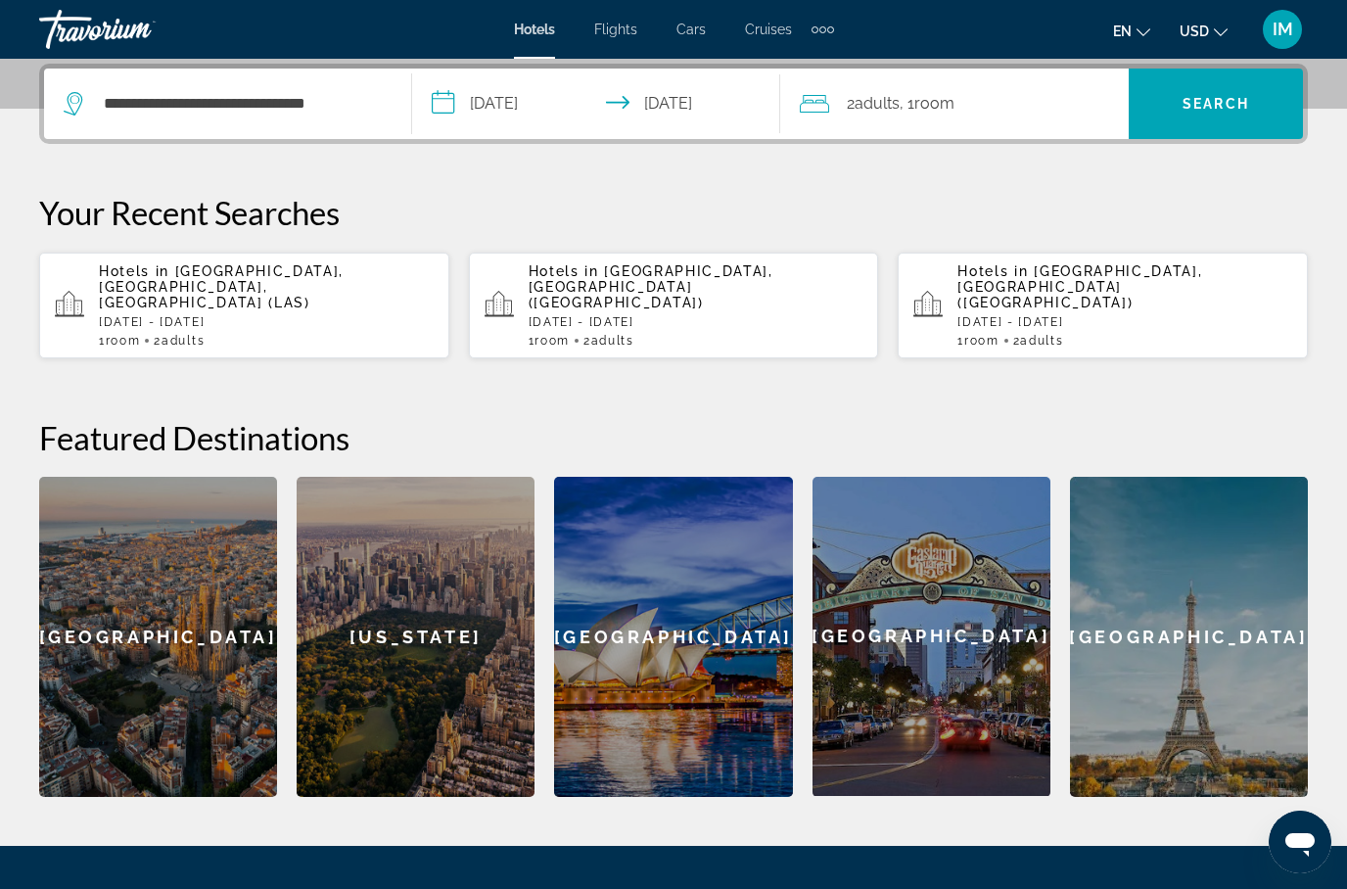
type input "**********"
click at [1226, 93] on span "Search" at bounding box center [1216, 103] width 174 height 47
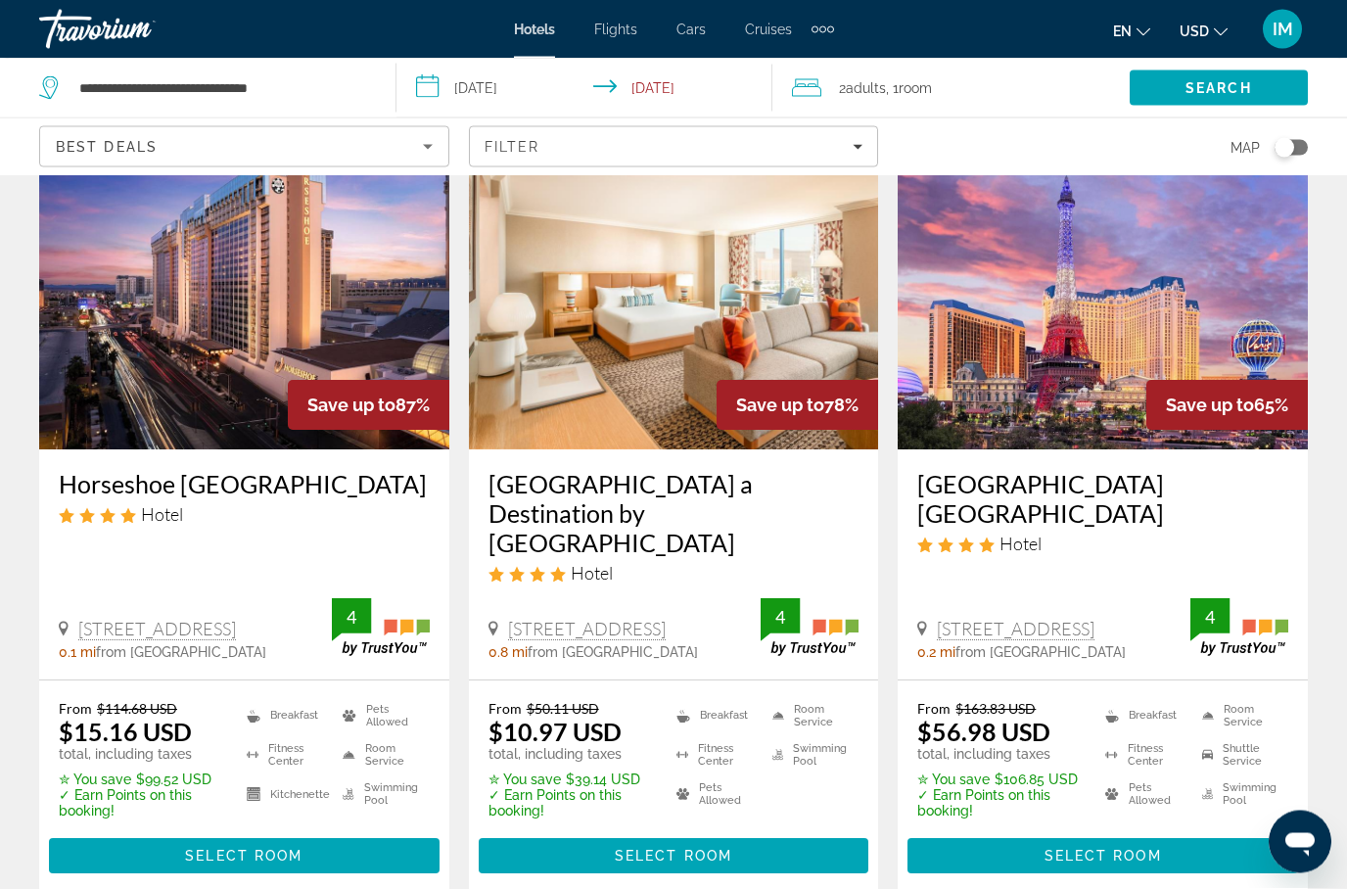
scroll to position [109, 0]
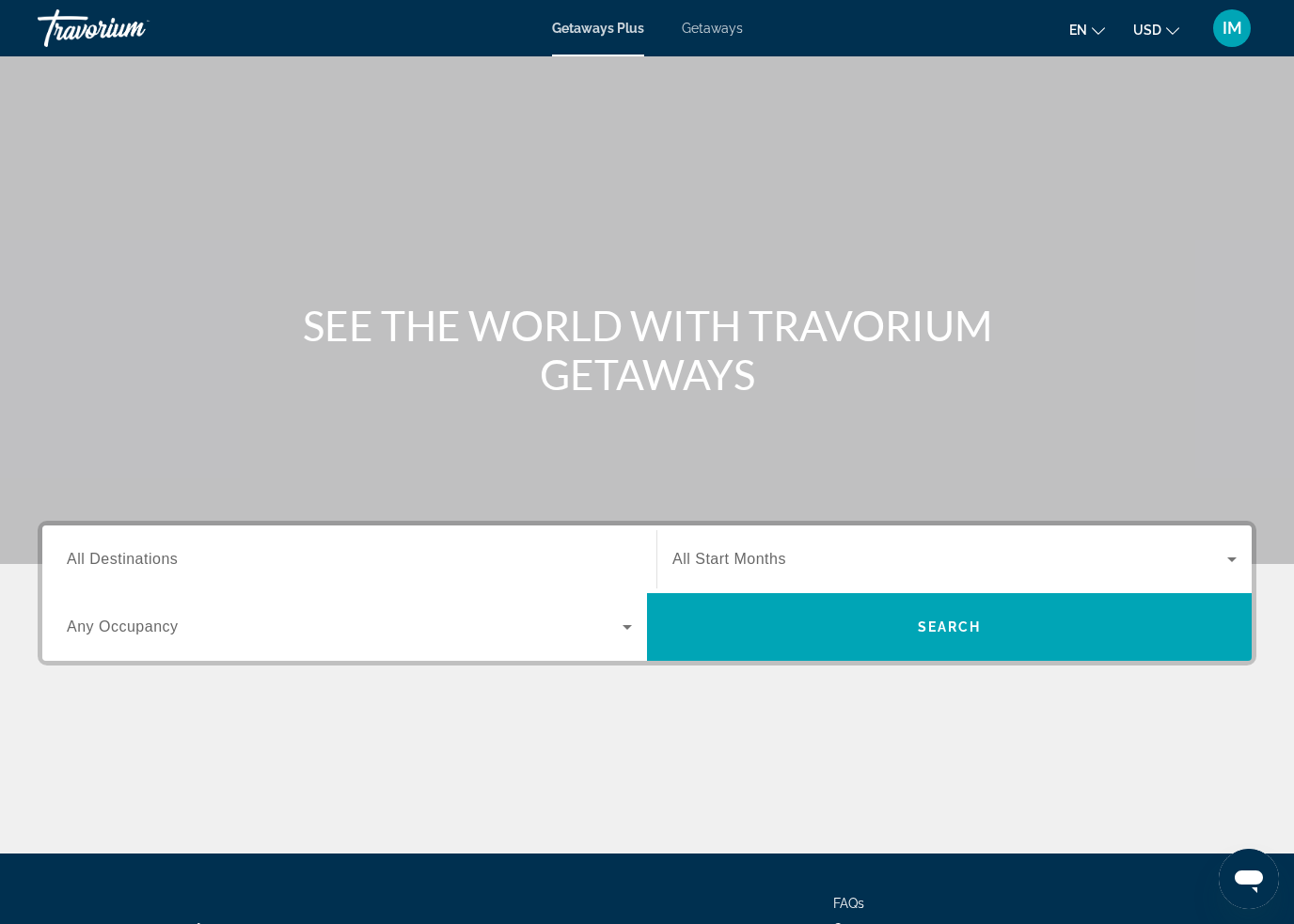
click at [725, 25] on span "Getaways" at bounding box center [713, 29] width 61 height 15
click at [104, 555] on span "All Destinations" at bounding box center [123, 559] width 111 height 16
click at [104, 555] on input "Destination All Destinations" at bounding box center [350, 560] width 565 height 22
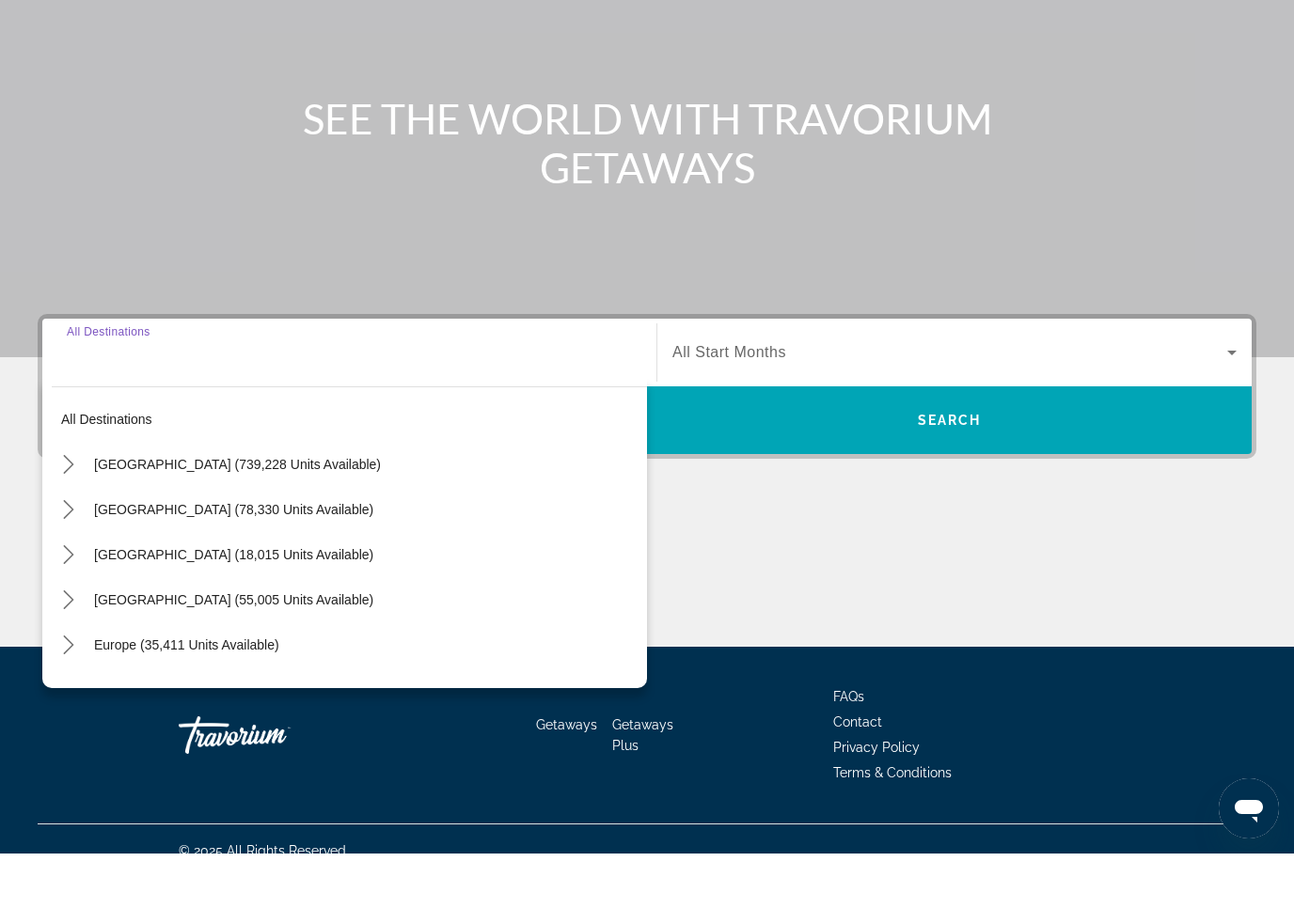
scroll to position [159, 0]
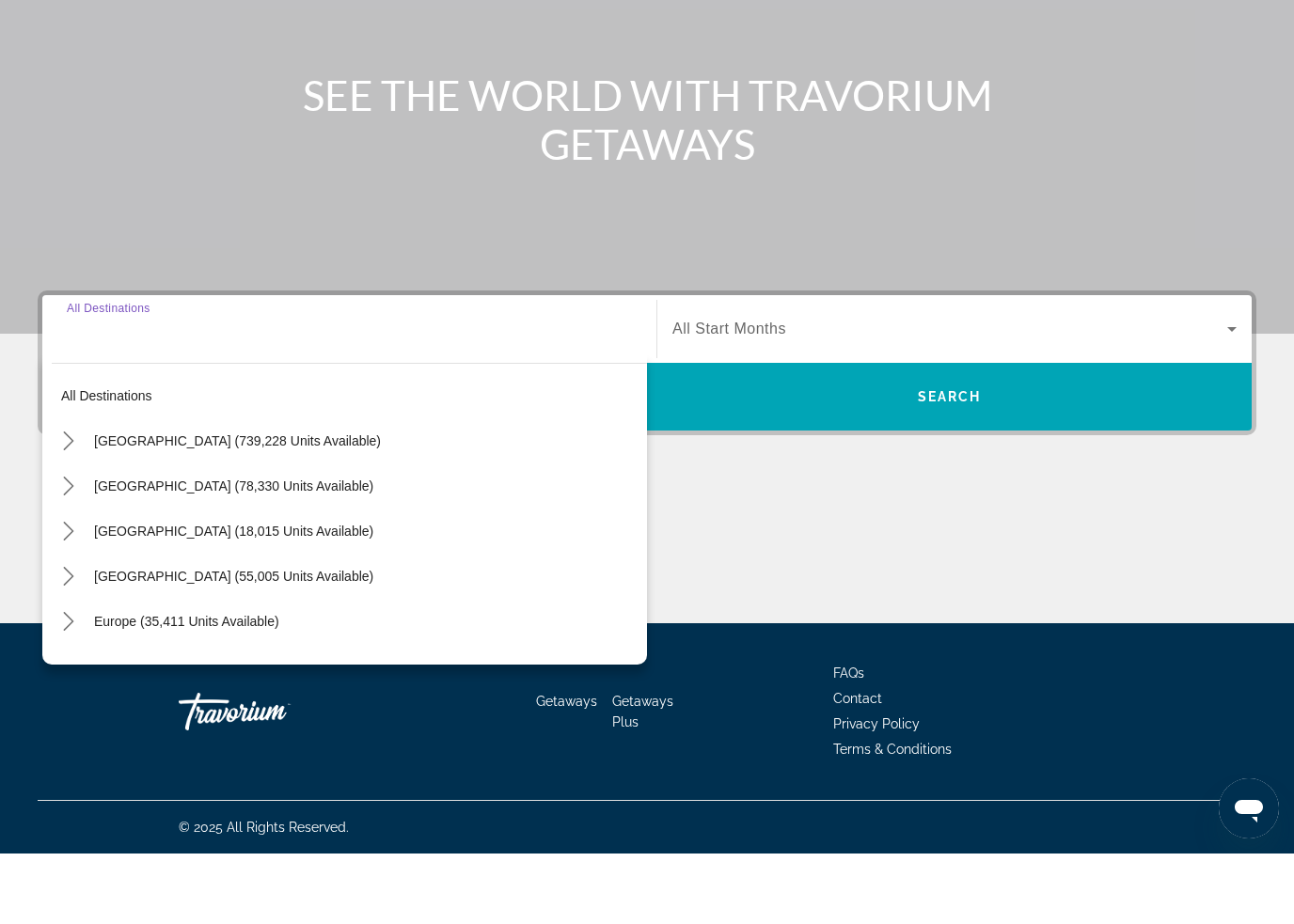
click at [60, 683] on icon "Toggle Europe (35,411 units available) submenu" at bounding box center [69, 693] width 19 height 19
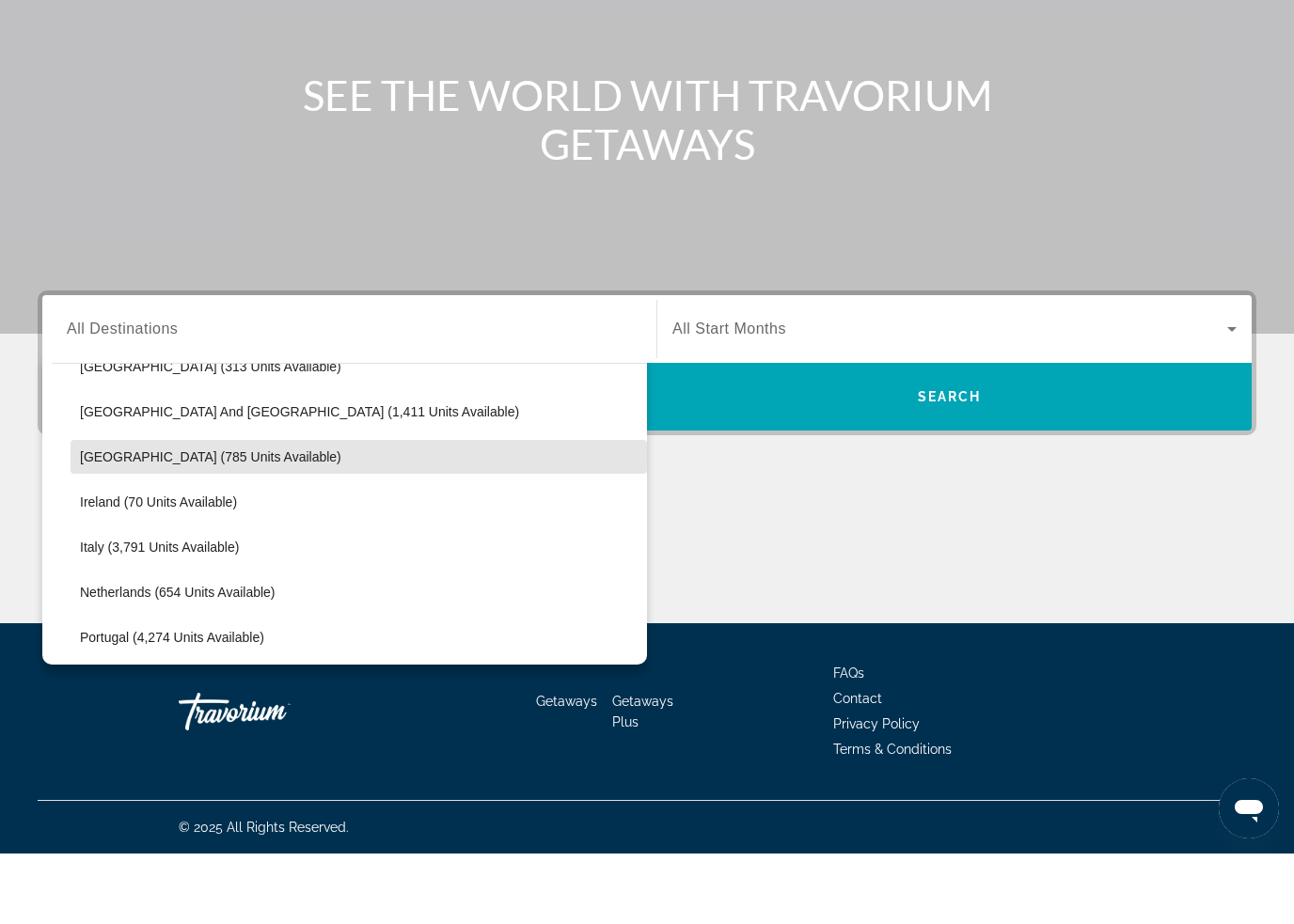
scroll to position [633, 0]
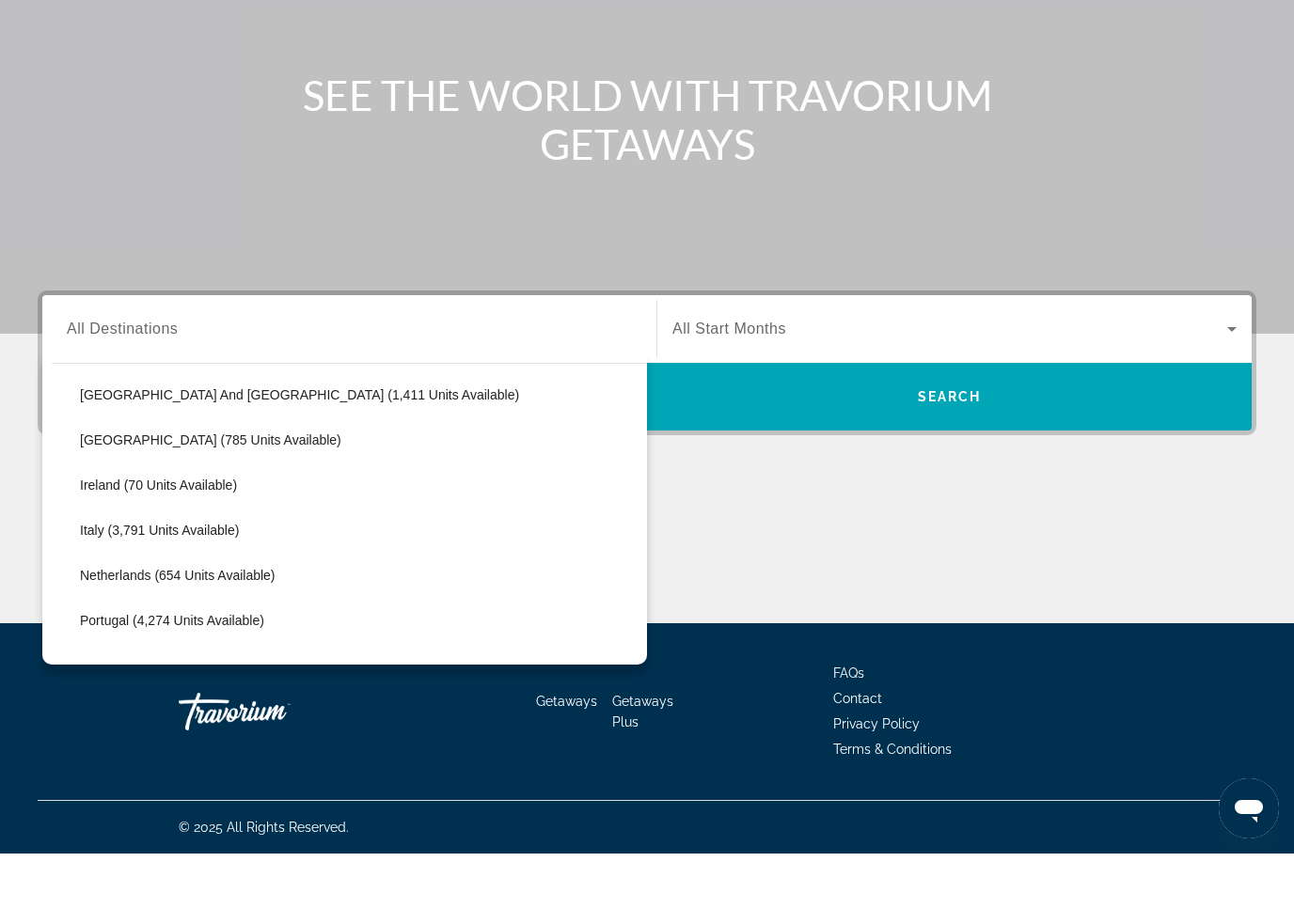
click at [157, 594] on span "Italy (3,791 units available)" at bounding box center [159, 601] width 159 height 15
type input "**********"
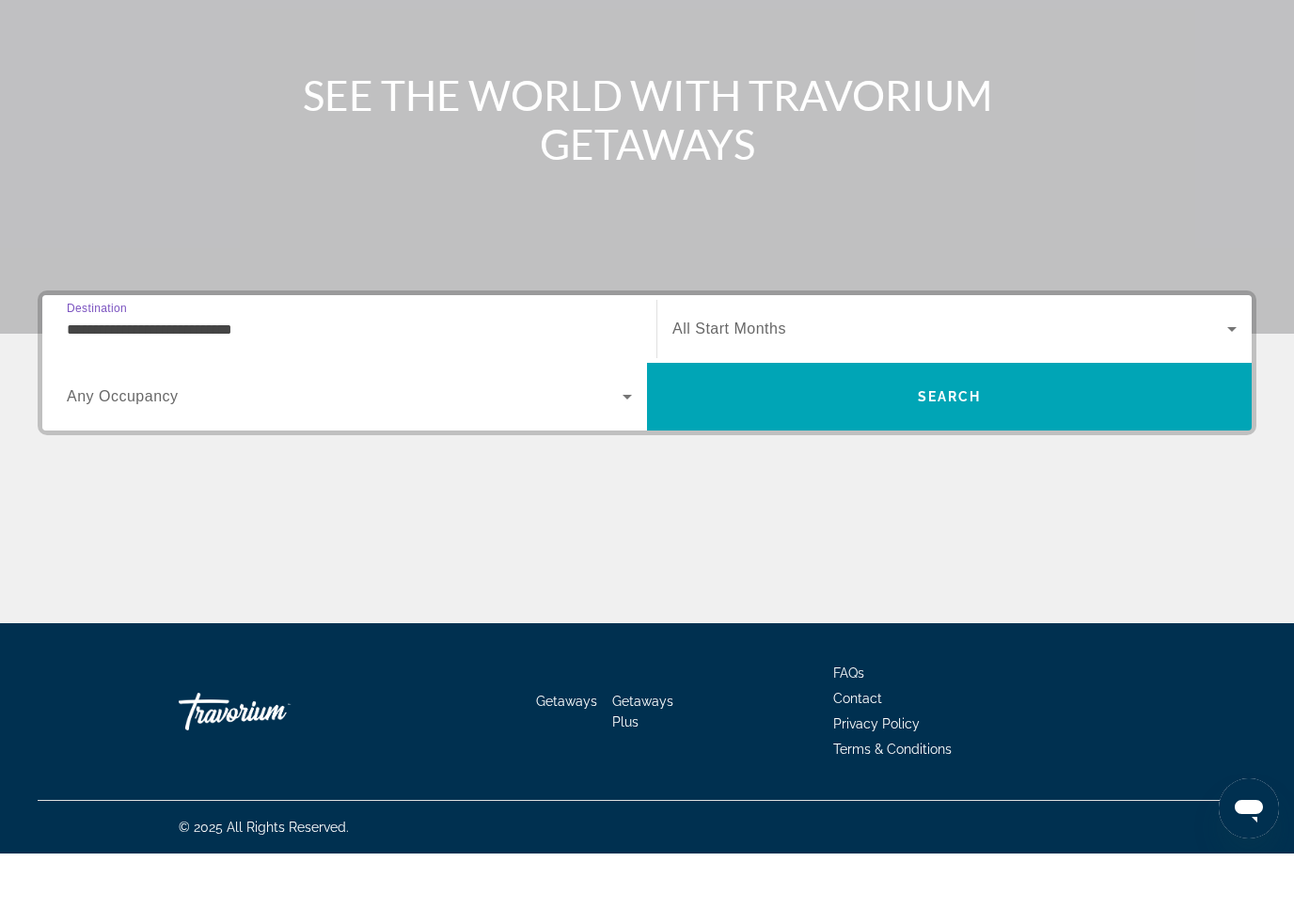
click at [944, 460] on span "Search" at bounding box center [949, 468] width 64 height 15
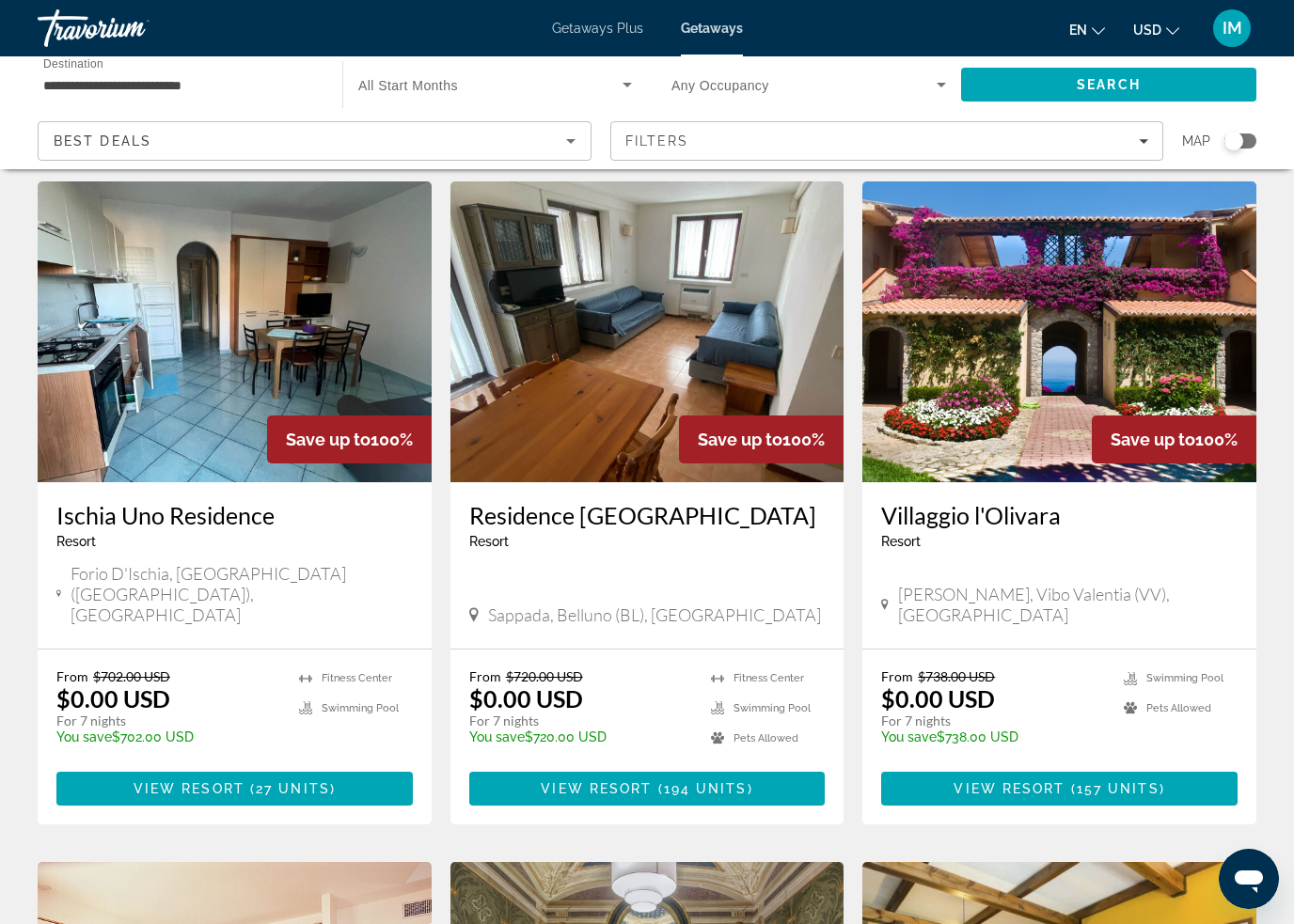
scroll to position [65, 0]
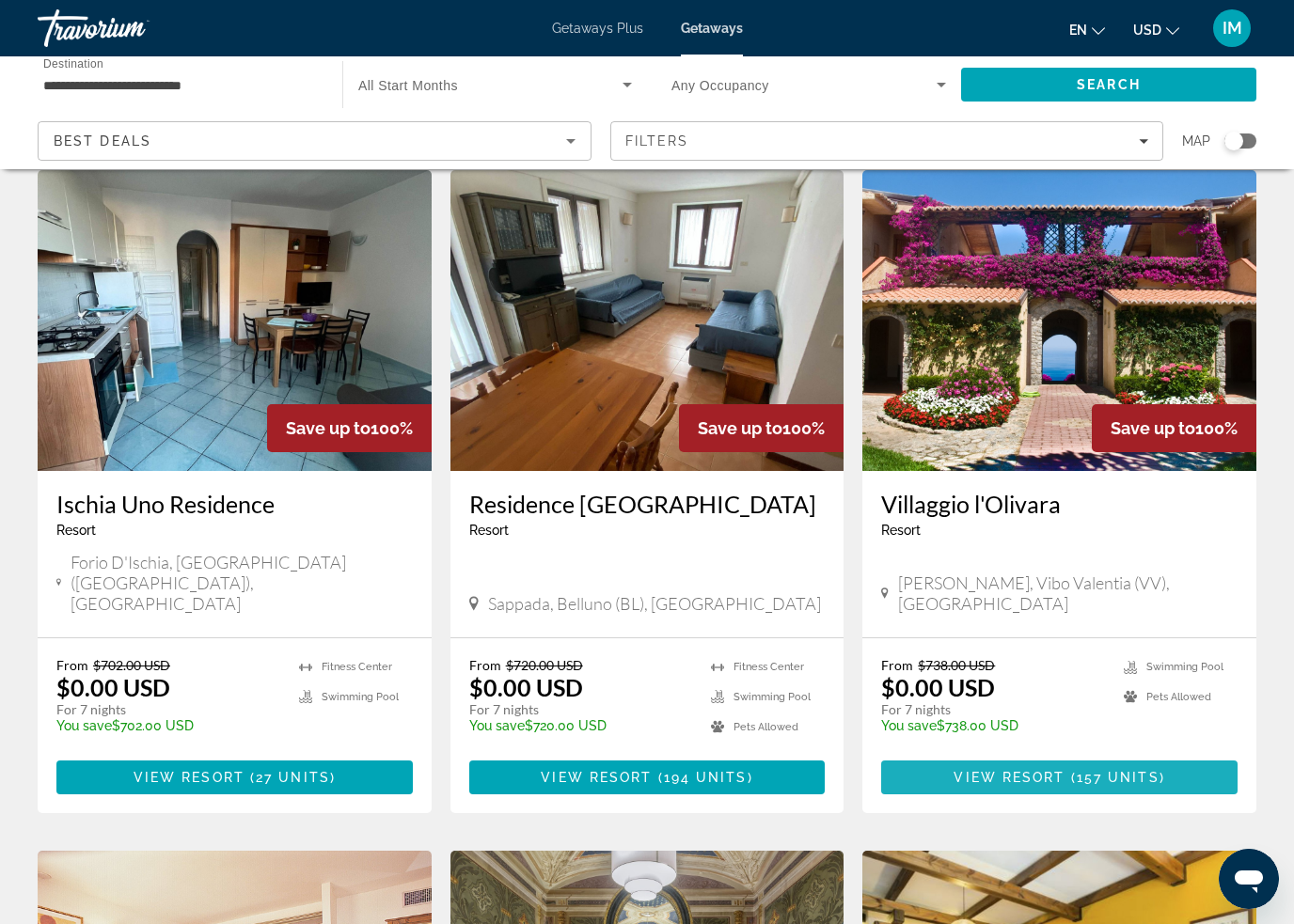
click at [1074, 770] on span "( 157 units )" at bounding box center [1115, 778] width 100 height 15
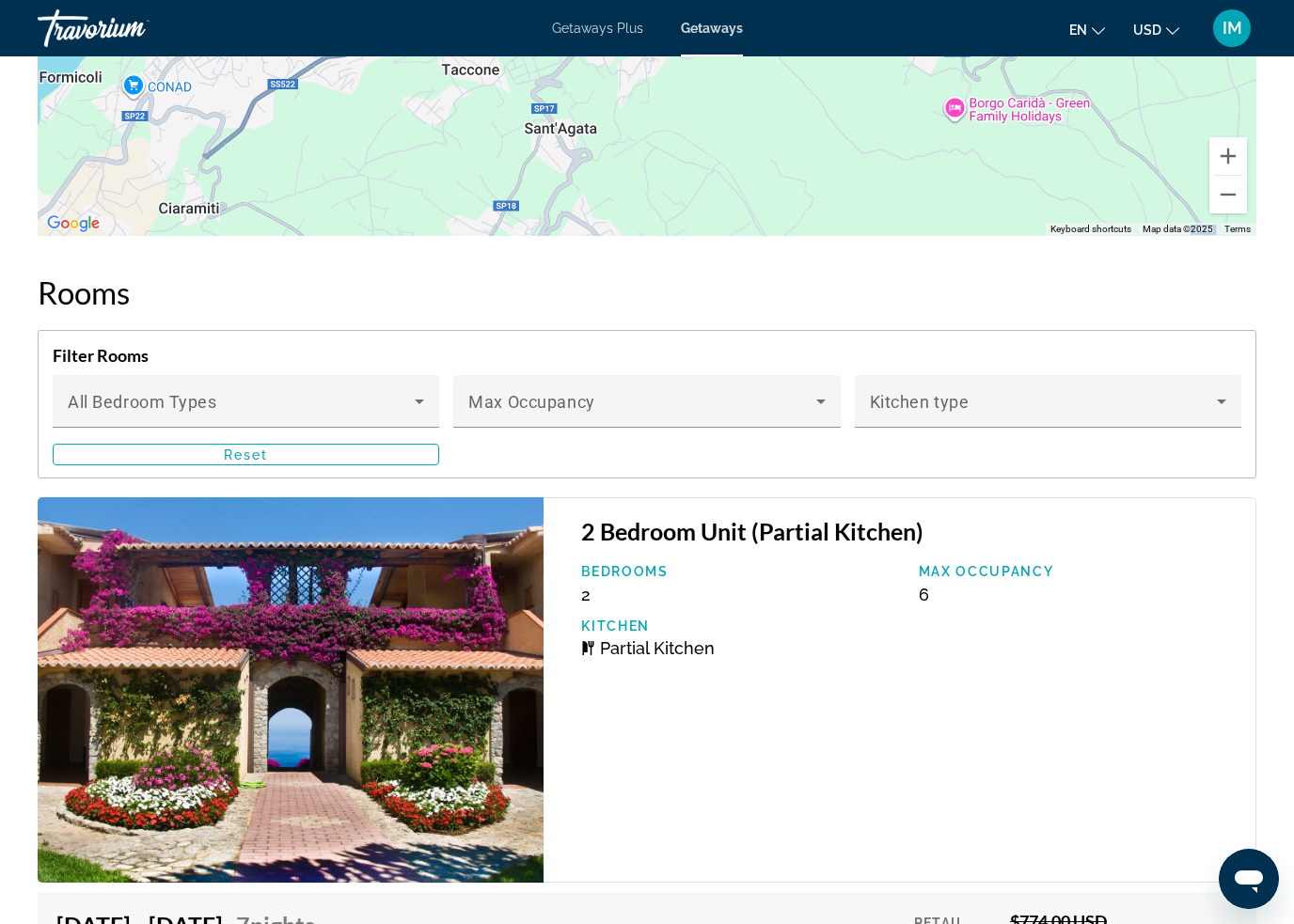
scroll to position [3616, 0]
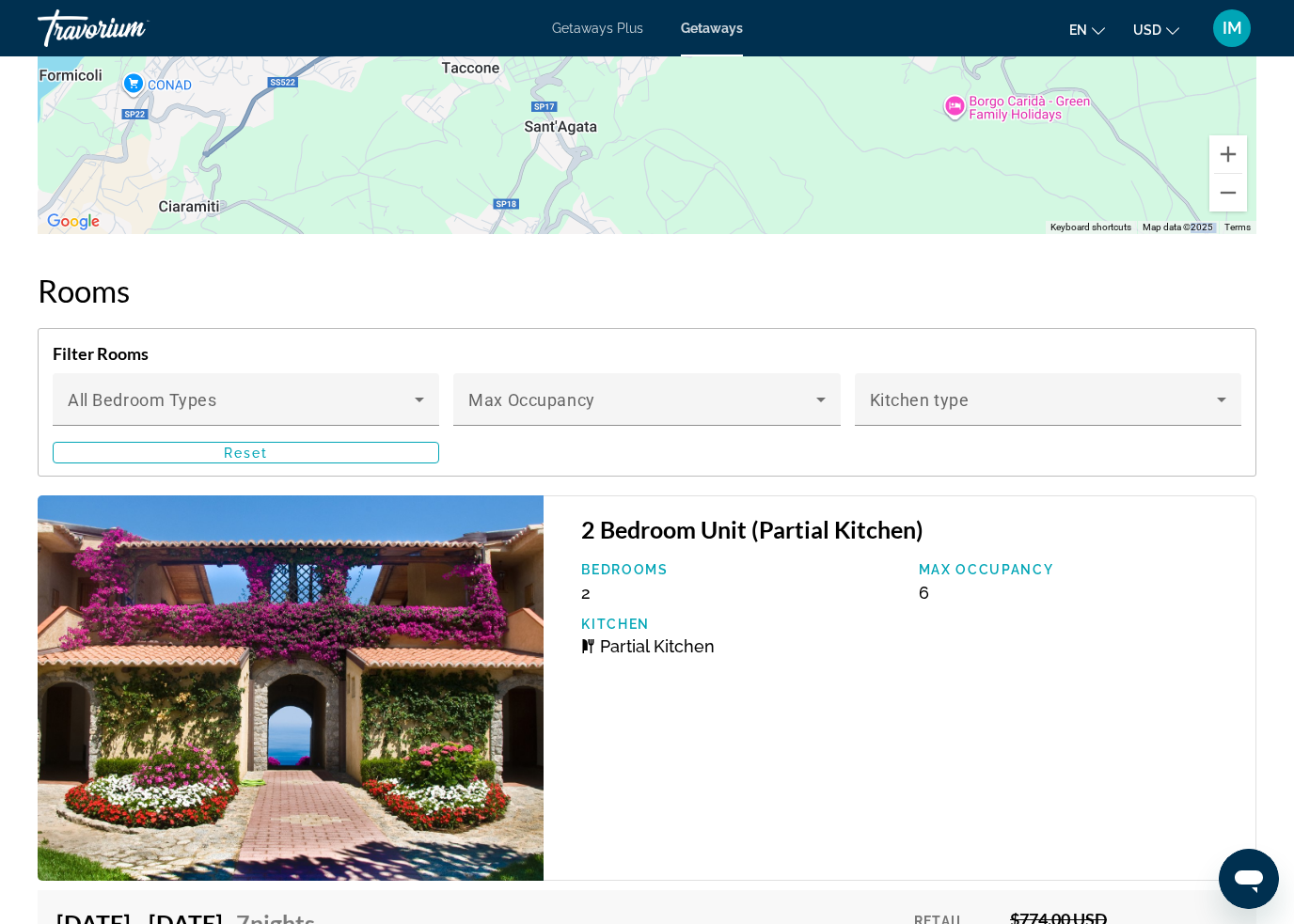
click at [980, 651] on div "Bedrooms 2 Max Occupancy 6 Kitchen Partial Kitchen" at bounding box center [909, 616] width 674 height 109
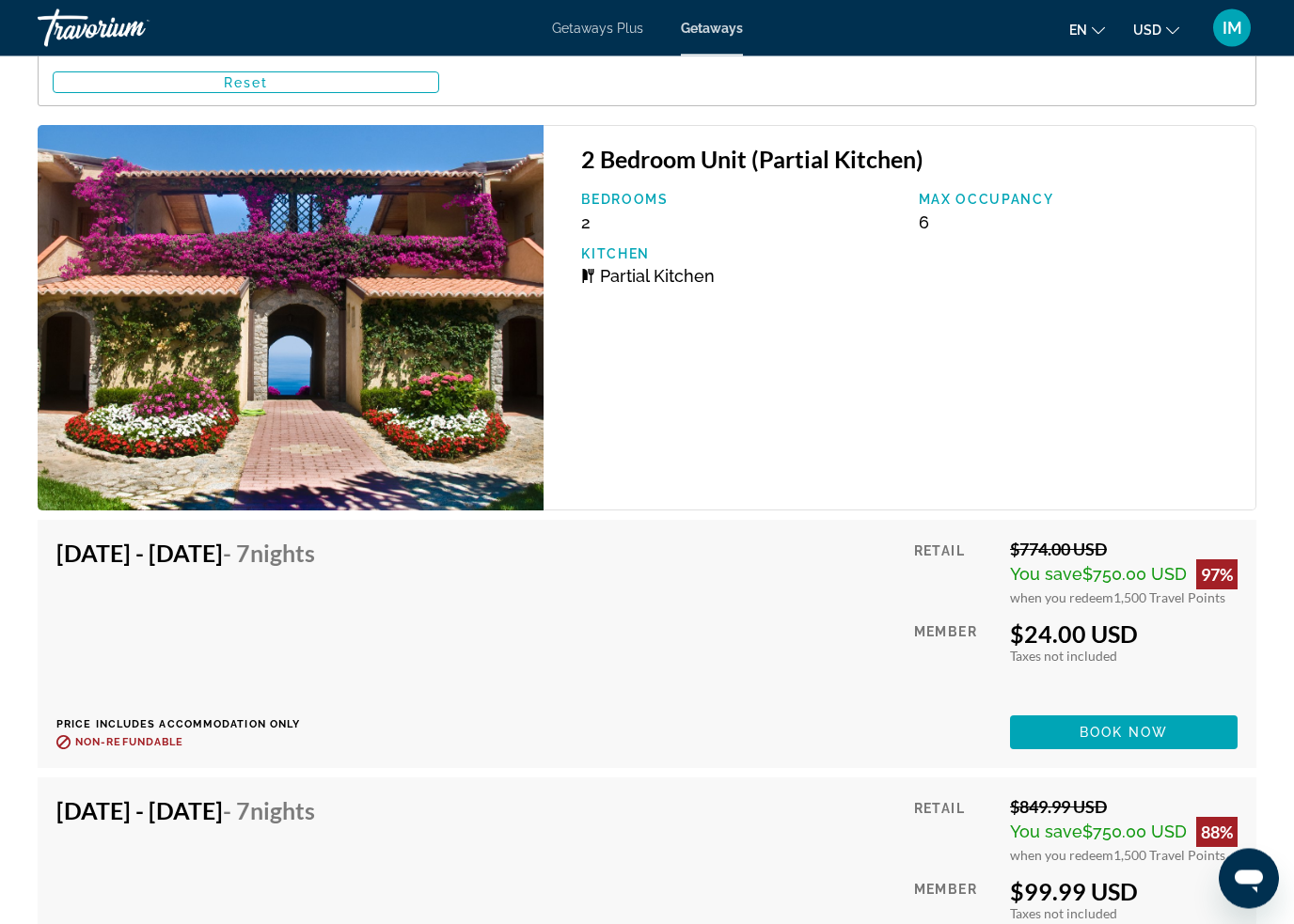
scroll to position [3989, 0]
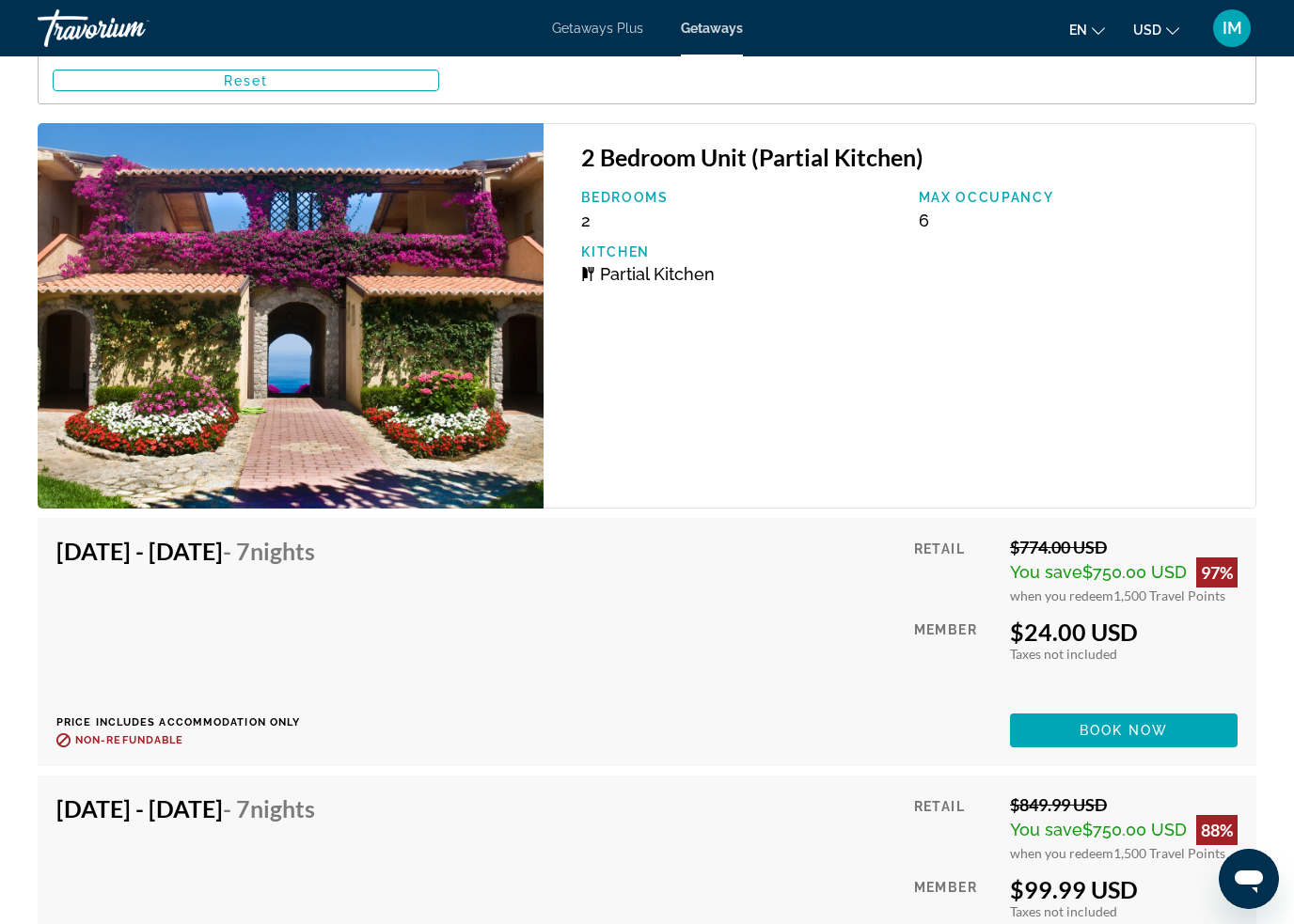
click at [1169, 729] on span "Main content" at bounding box center [1123, 730] width 228 height 45
